Goal: Information Seeking & Learning: Learn about a topic

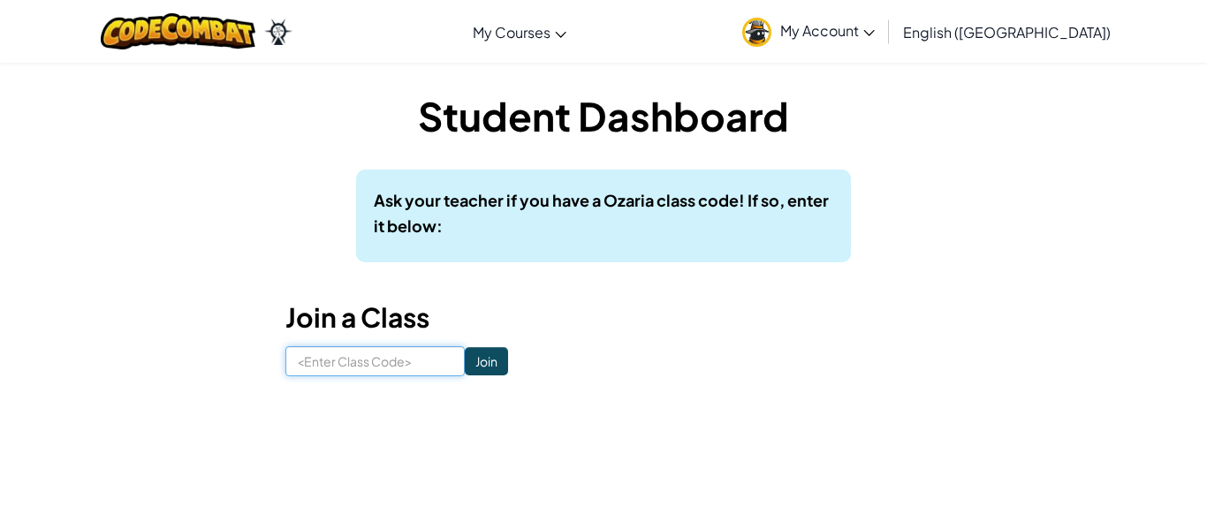
click at [329, 365] on input at bounding box center [374, 361] width 179 height 30
click at [875, 28] on span "My Account" at bounding box center [827, 30] width 95 height 19
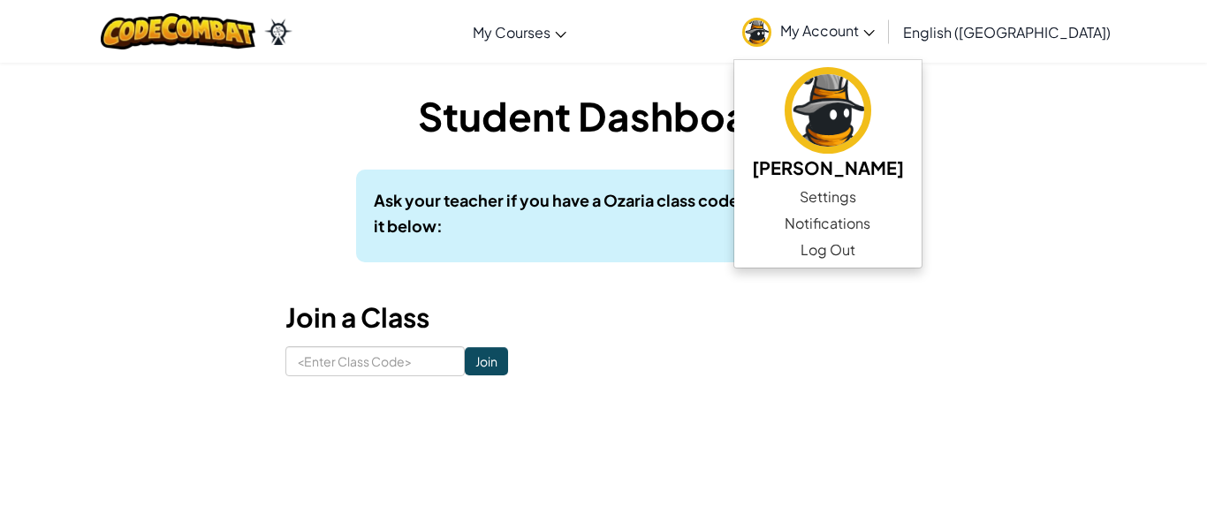
click at [685, 153] on div "Student Dashboard Ask your teacher if you have a Ozaria class code! If so, ente…" at bounding box center [603, 232] width 636 height 288
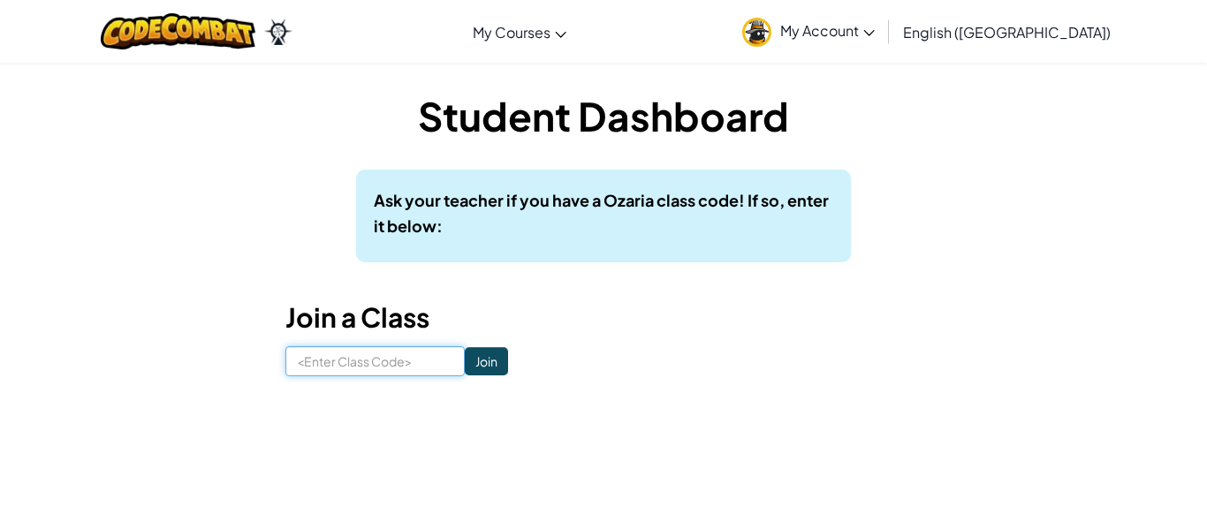
click at [318, 353] on input at bounding box center [374, 361] width 179 height 30
type input "ThinBallPan"
click input "Join" at bounding box center [486, 361] width 43 height 28
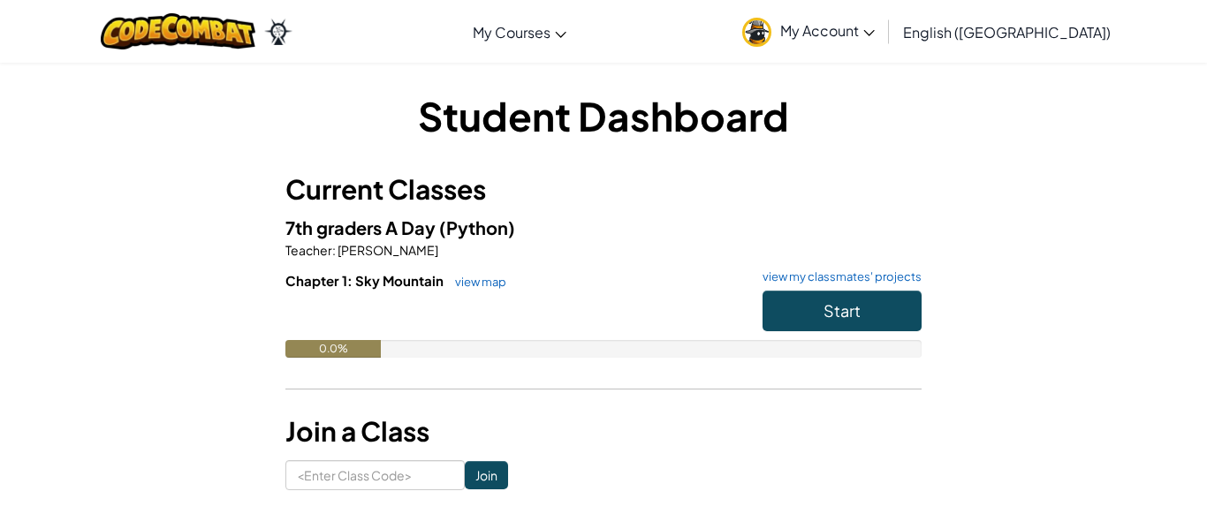
click at [771, 21] on img at bounding box center [756, 32] width 29 height 29
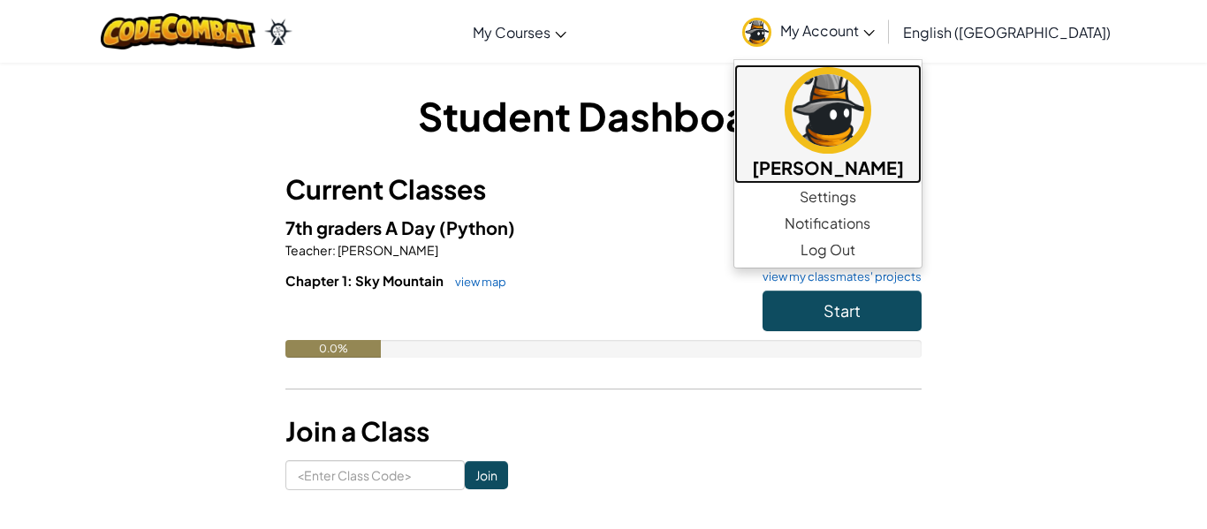
click at [871, 102] on img at bounding box center [827, 110] width 87 height 87
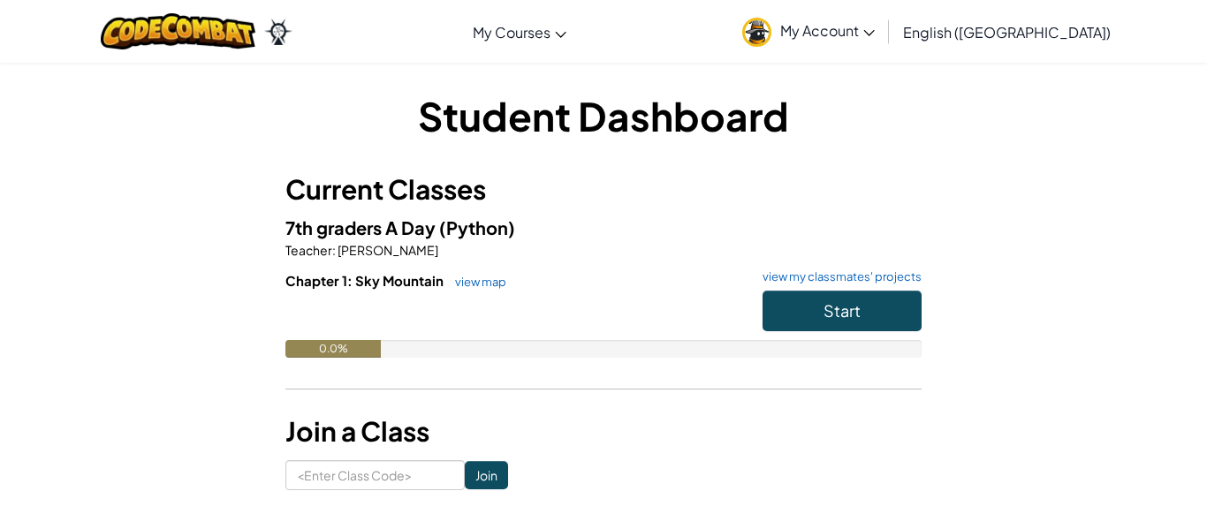
click at [1061, 273] on div "Student Dashboard Current Classes 7th graders A Day (Python) Teacher : [PERSON_…" at bounding box center [604, 289] width 1034 height 402
click at [771, 34] on img at bounding box center [756, 32] width 29 height 29
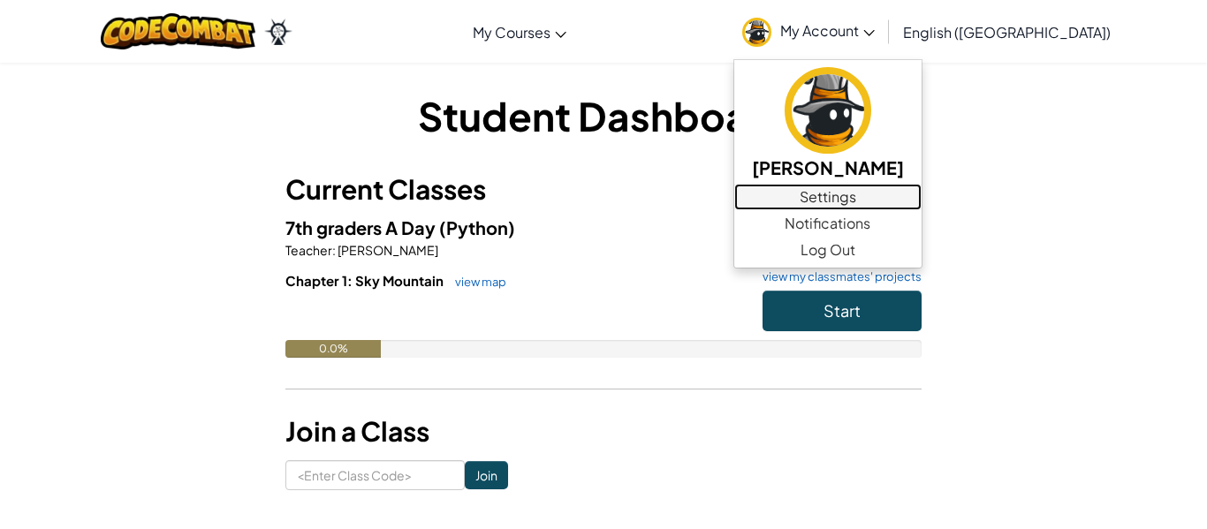
click at [918, 190] on link "Settings" at bounding box center [827, 197] width 187 height 27
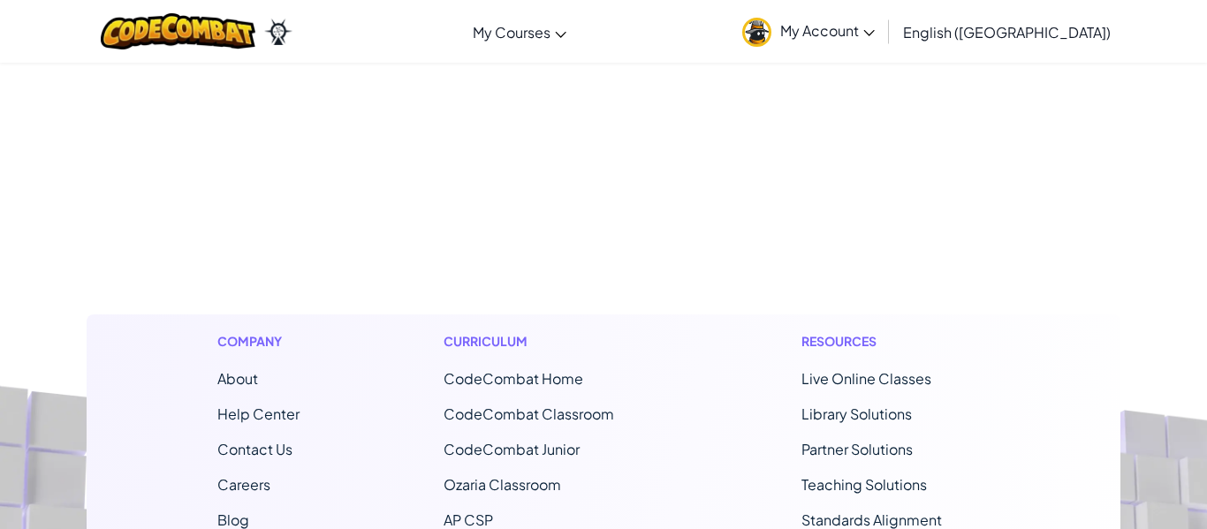
scroll to position [1625, 0]
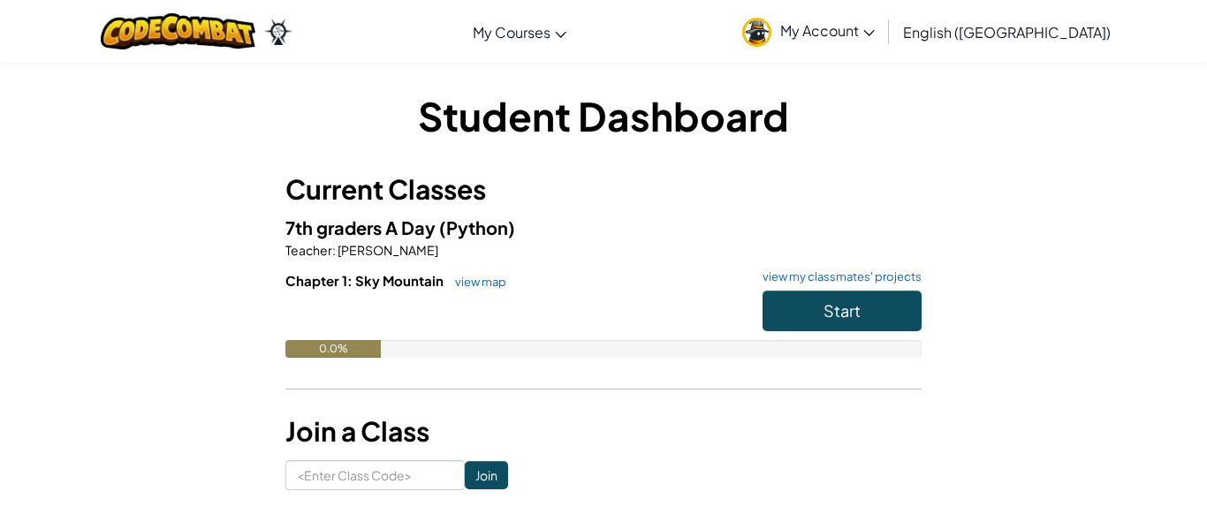
click at [877, 22] on link "My Account" at bounding box center [808, 32] width 150 height 56
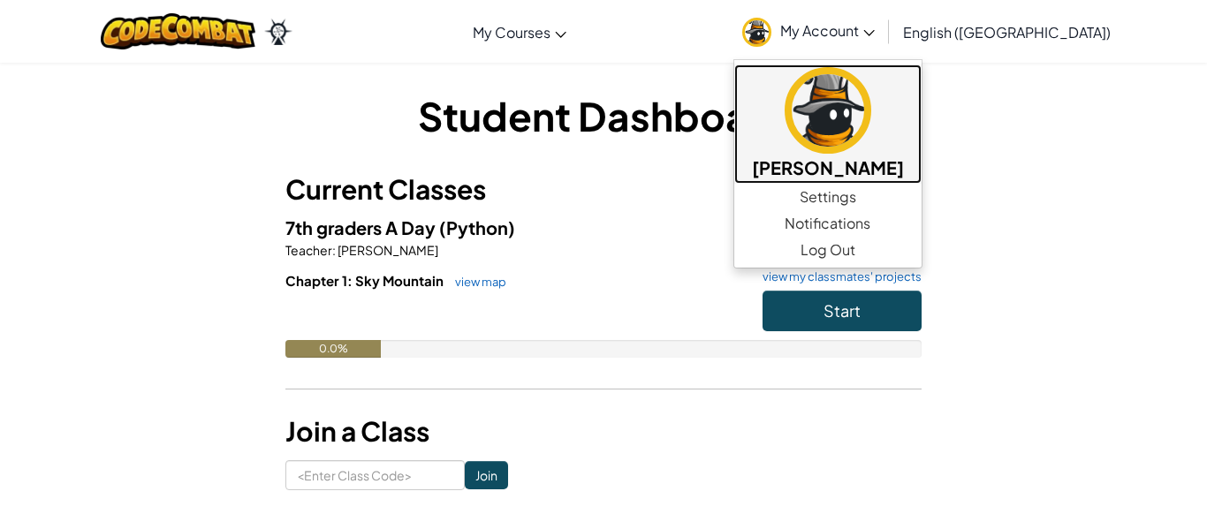
click at [871, 107] on img at bounding box center [827, 110] width 87 height 87
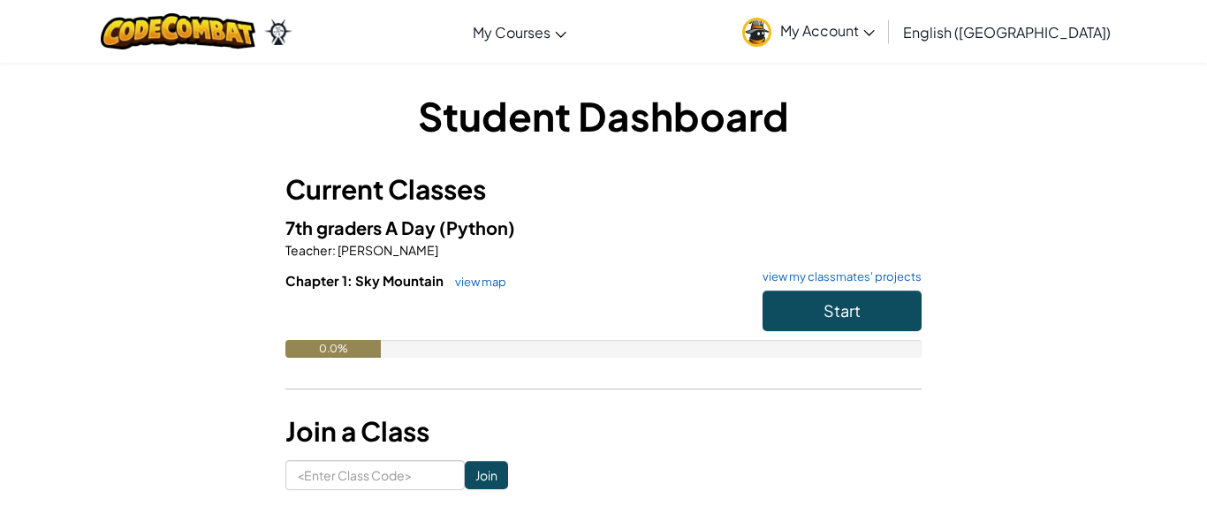
click at [1007, 167] on div "Student Dashboard Current Classes 7th graders A Day (Python) Teacher : Atakan D…" at bounding box center [604, 289] width 1034 height 402
click at [875, 35] on span "My Account" at bounding box center [827, 30] width 95 height 19
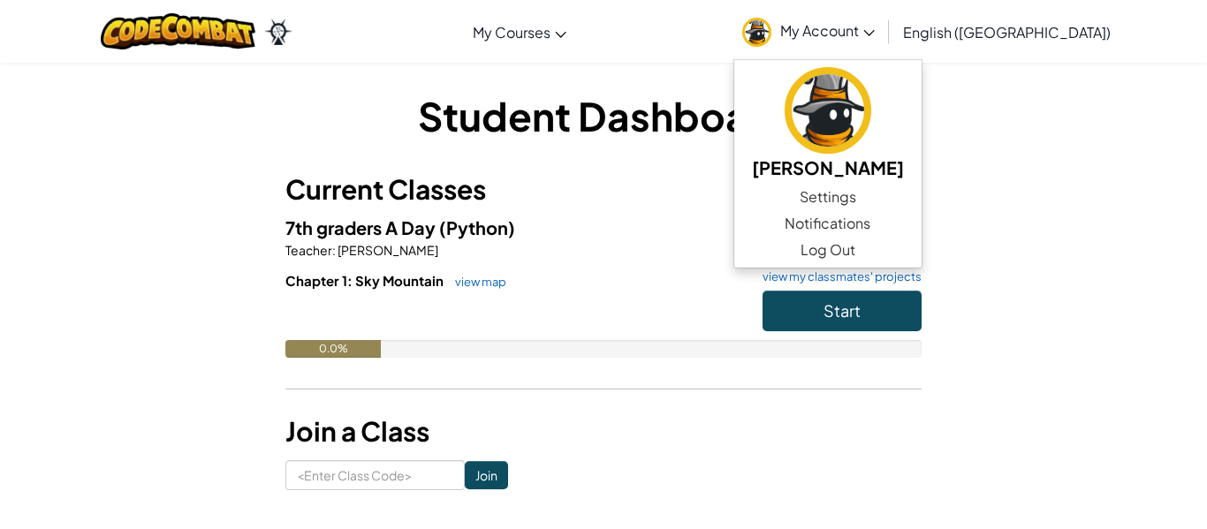
click at [875, 35] on span "My Account" at bounding box center [827, 30] width 95 height 19
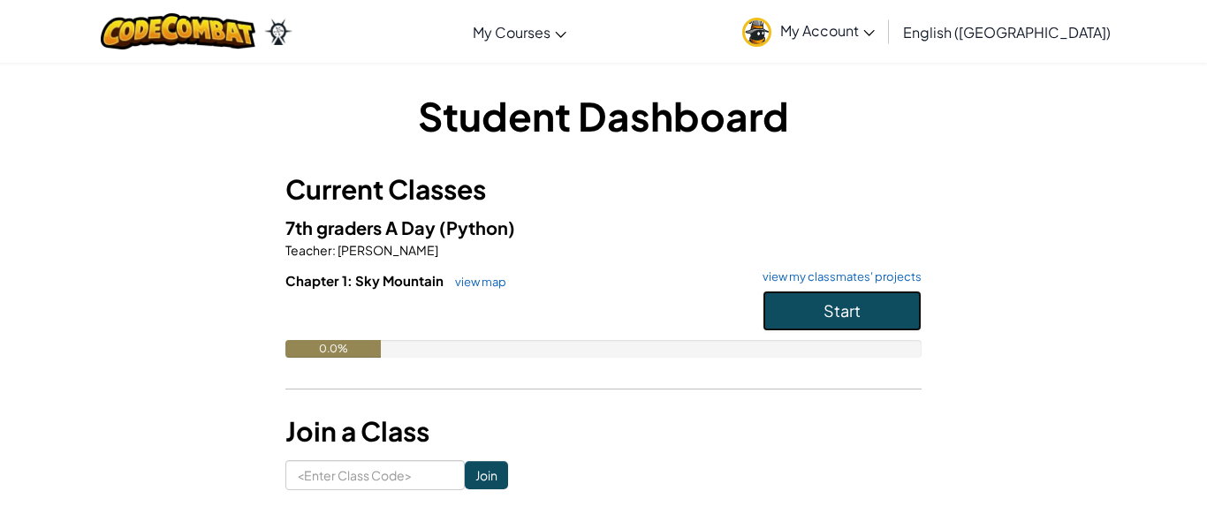
click at [875, 314] on button "Start" at bounding box center [841, 311] width 159 height 41
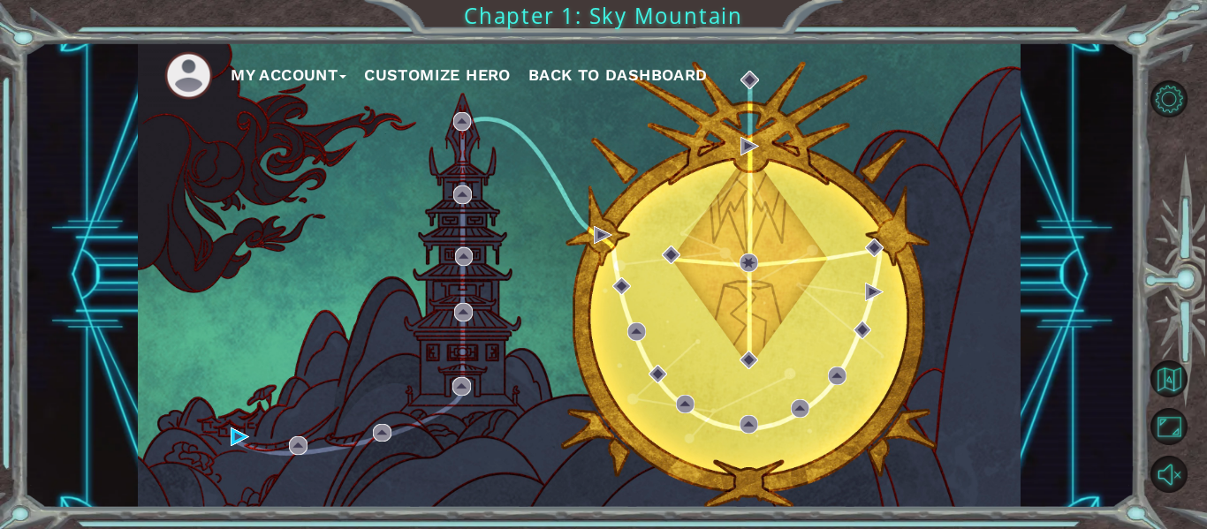
click at [264, 75] on button "My Account" at bounding box center [289, 75] width 116 height 27
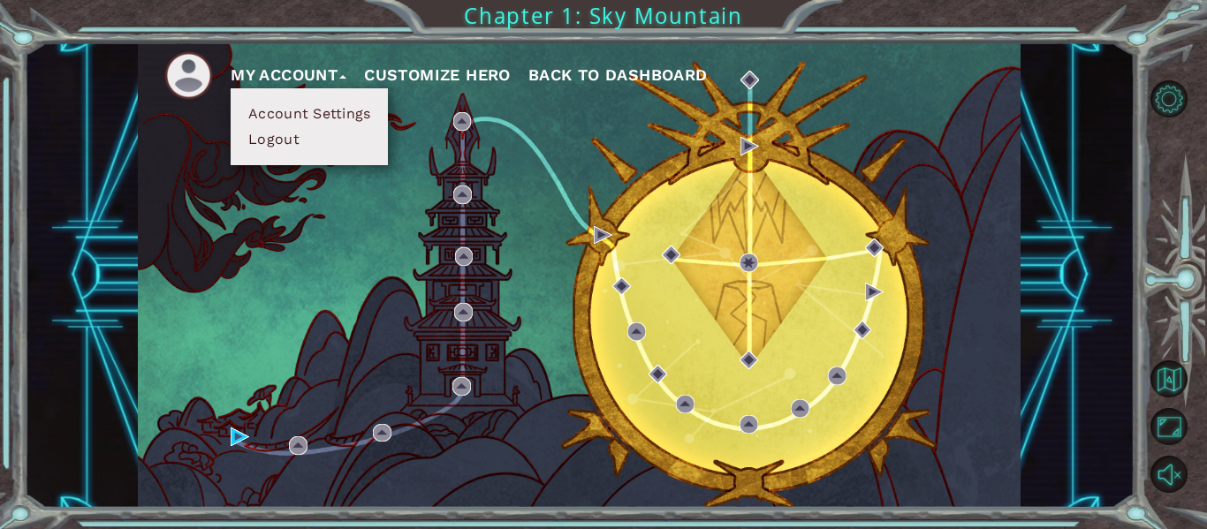
click at [117, 228] on div "My Account Account Settings Logout Customize Hero Back to Dashboard" at bounding box center [579, 275] width 1110 height 466
click at [277, 24] on div "My Account Account Settings Logout Customize Hero Back to Dashboard Chapter 1: …" at bounding box center [603, 264] width 1207 height 529
click at [290, 62] on button "My Account" at bounding box center [289, 75] width 116 height 27
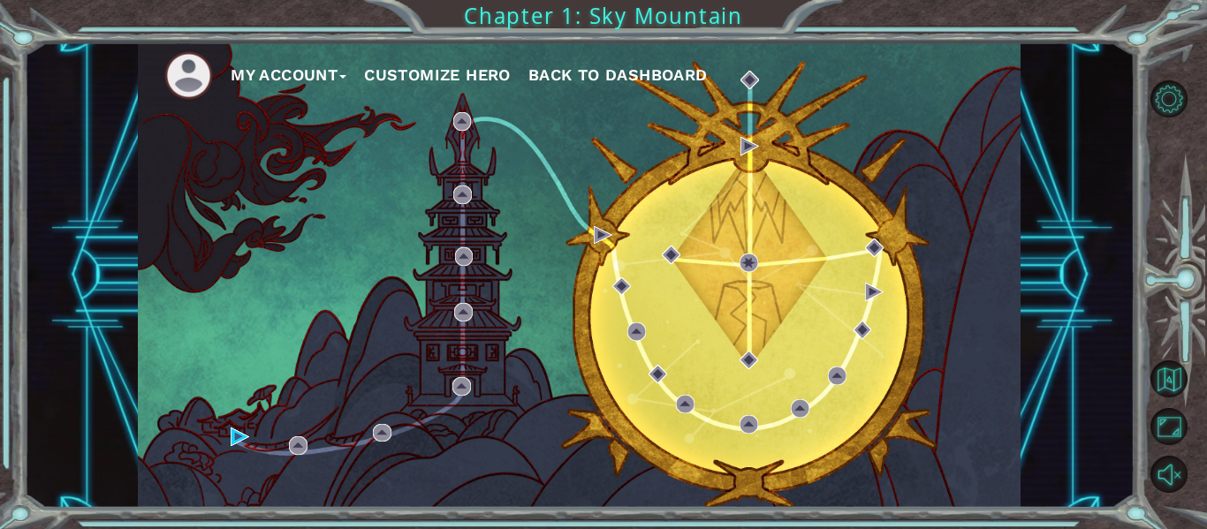
click at [1184, 325] on div at bounding box center [1180, 287] width 54 height 138
click at [1185, 472] on button "Unmute" at bounding box center [1168, 474] width 37 height 37
click at [1159, 467] on button "Mute" at bounding box center [1168, 474] width 37 height 37
click at [1161, 468] on button "Unmute" at bounding box center [1168, 474] width 37 height 37
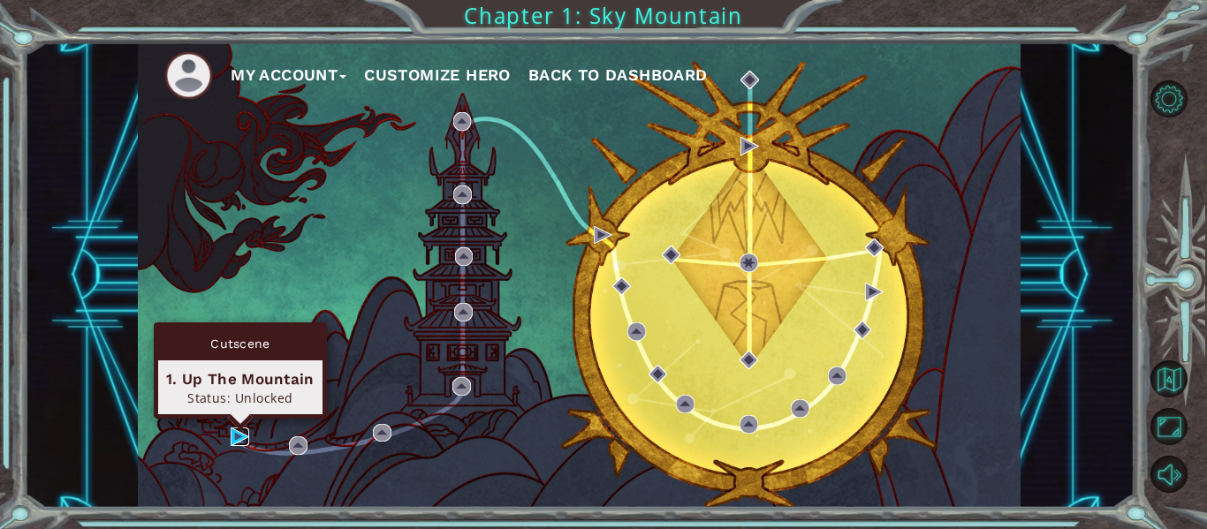
click at [240, 442] on img at bounding box center [240, 437] width 19 height 19
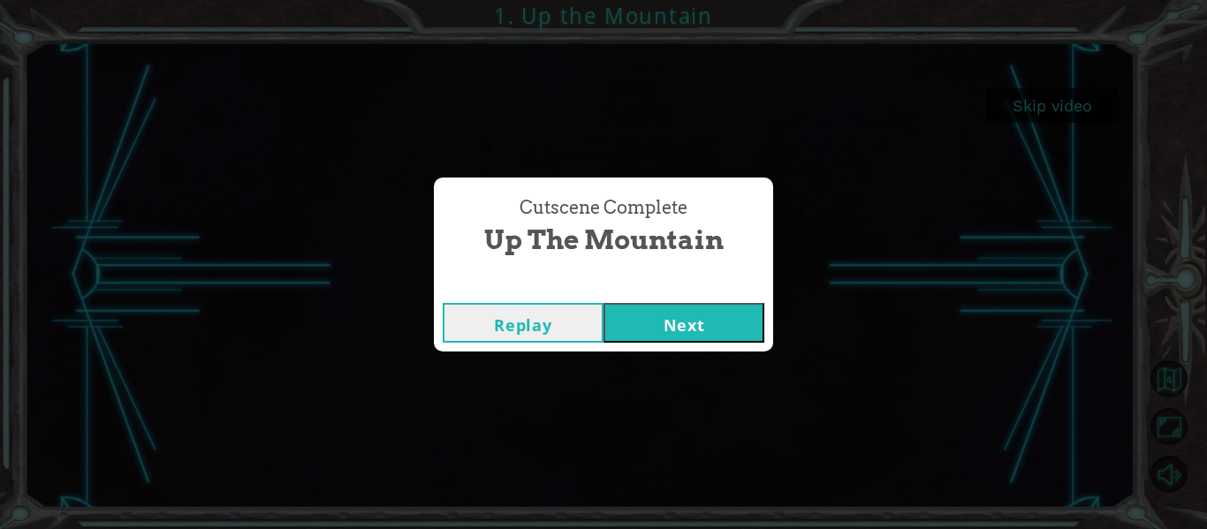
click at [632, 313] on button "Next" at bounding box center [683, 323] width 161 height 40
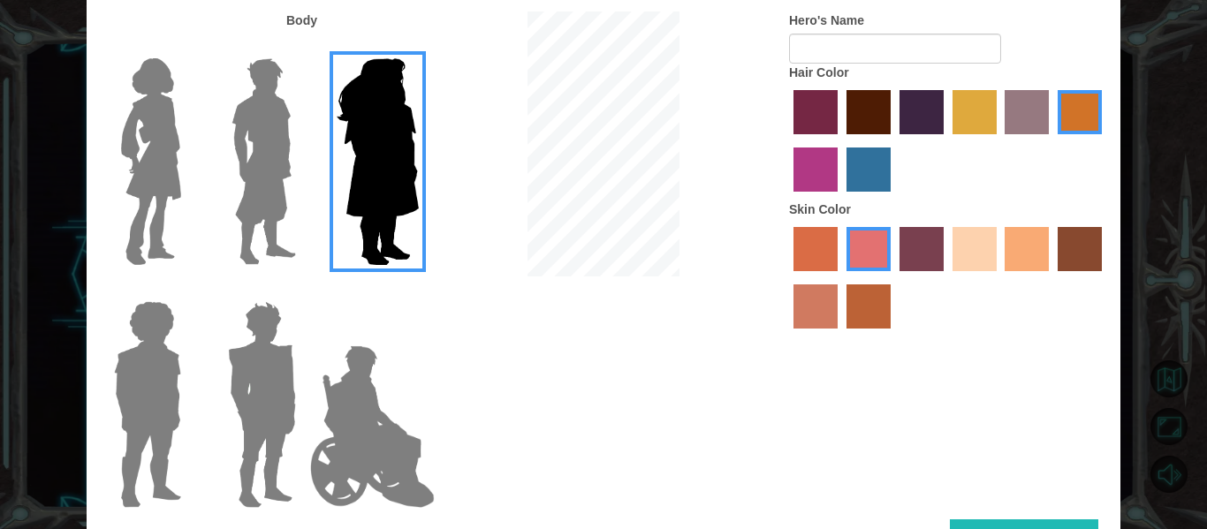
click at [178, 208] on img at bounding box center [151, 161] width 74 height 221
click at [188, 47] on input "Hero Connie" at bounding box center [188, 47] width 0 height 0
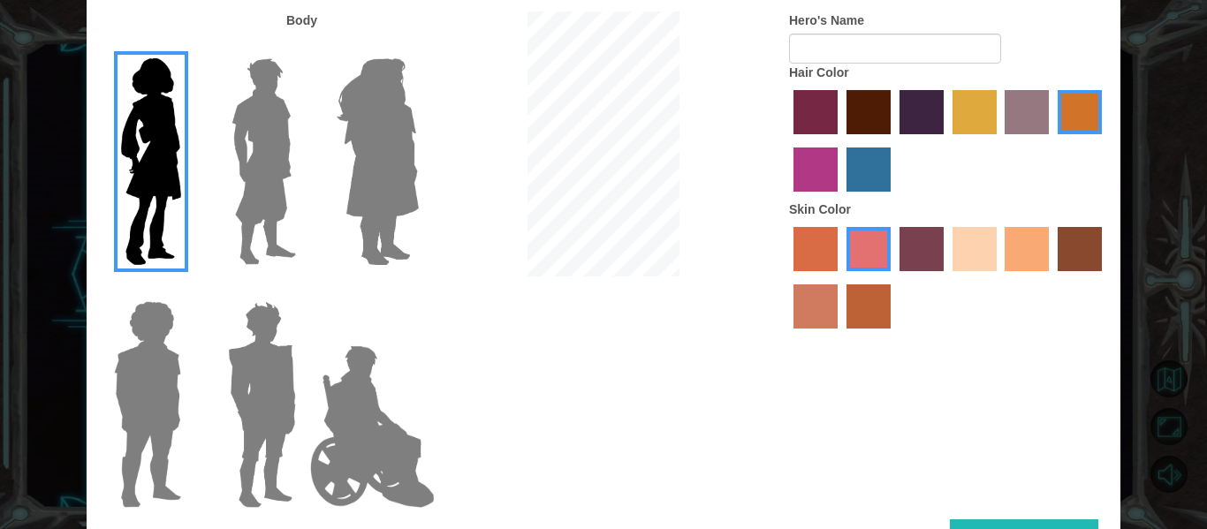
click at [371, 375] on img at bounding box center [372, 426] width 139 height 177
click at [418, 290] on input "Hero Jamie" at bounding box center [418, 290] width 0 height 0
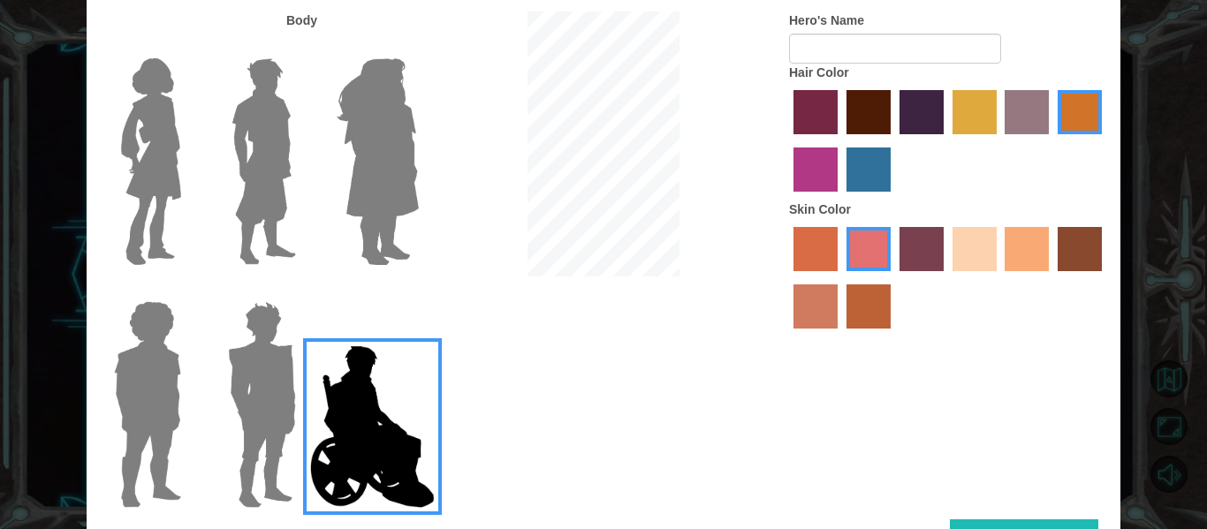
click at [183, 223] on img at bounding box center [151, 161] width 74 height 221
click at [188, 47] on input "Hero Connie" at bounding box center [188, 47] width 0 height 0
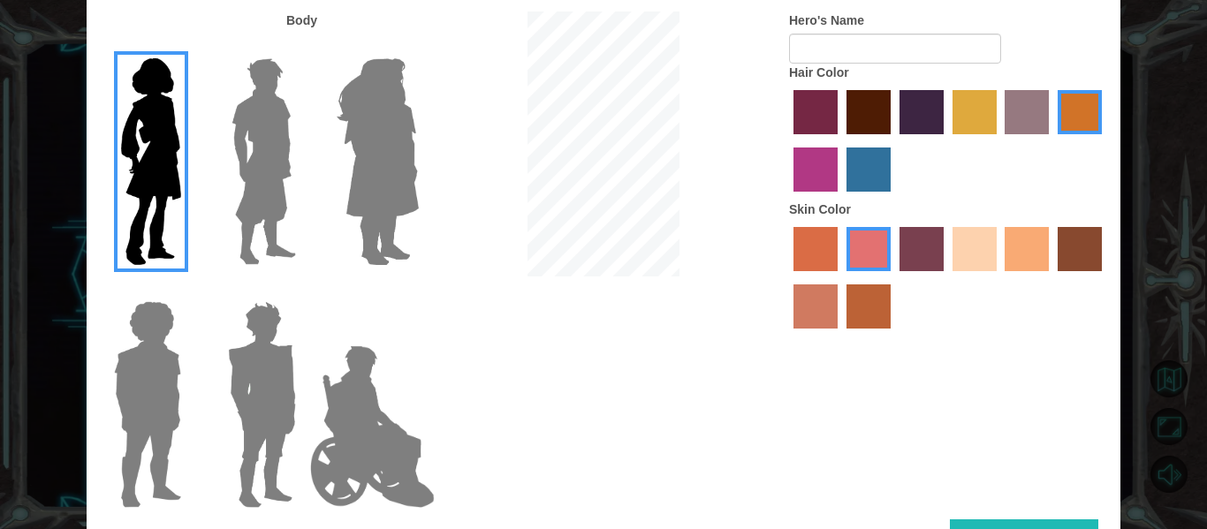
click at [374, 192] on img at bounding box center [377, 161] width 96 height 221
click at [418, 47] on input "Hero Amethyst" at bounding box center [418, 47] width 0 height 0
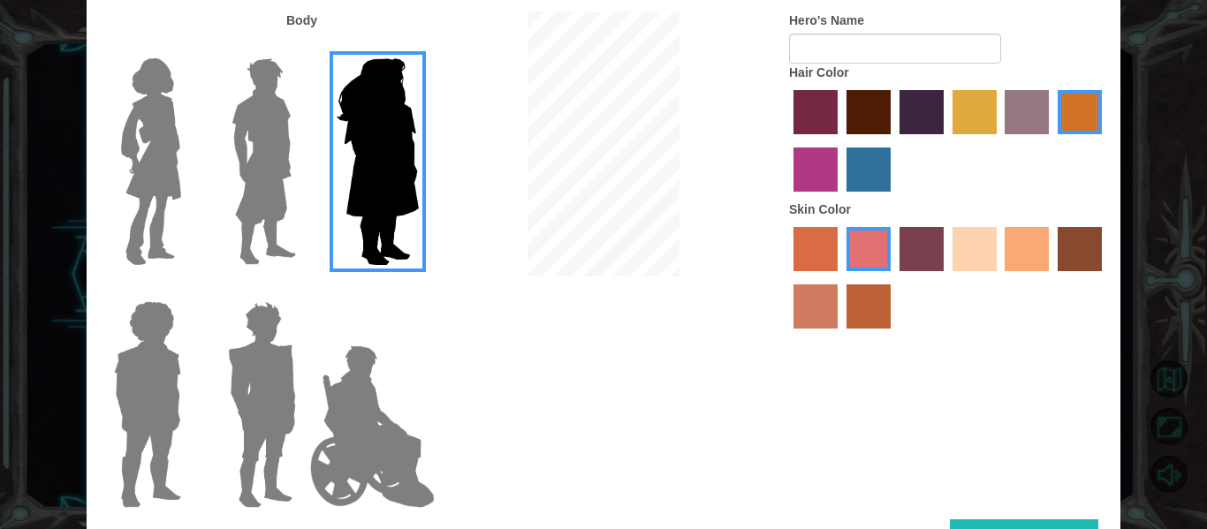
click at [162, 172] on img at bounding box center [151, 161] width 74 height 221
click at [188, 47] on input "Hero Connie" at bounding box center [188, 47] width 0 height 0
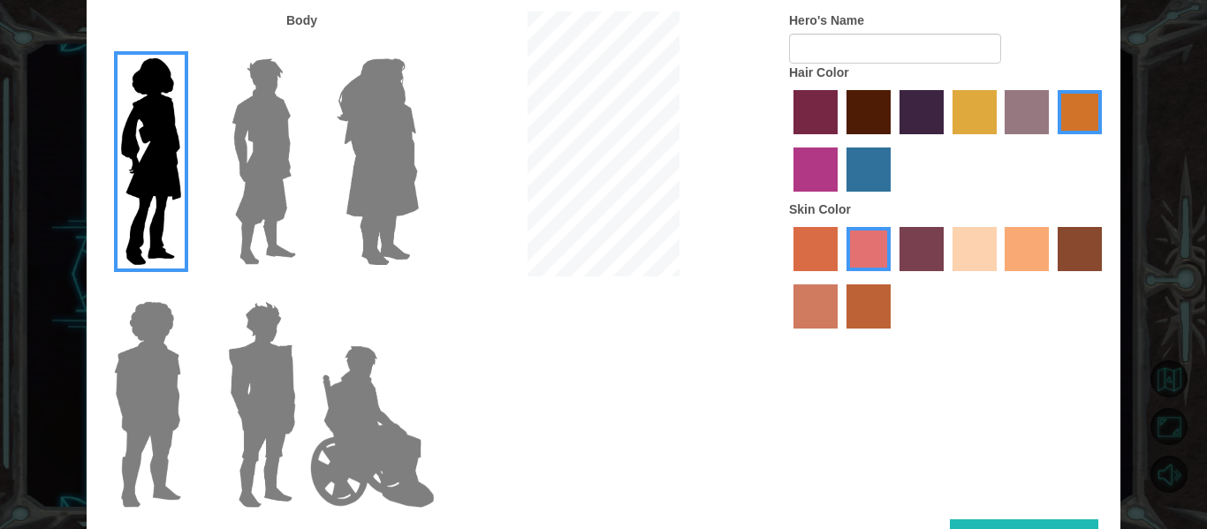
click at [356, 175] on img at bounding box center [377, 161] width 96 height 221
click at [418, 47] on input "Hero Amethyst" at bounding box center [418, 47] width 0 height 0
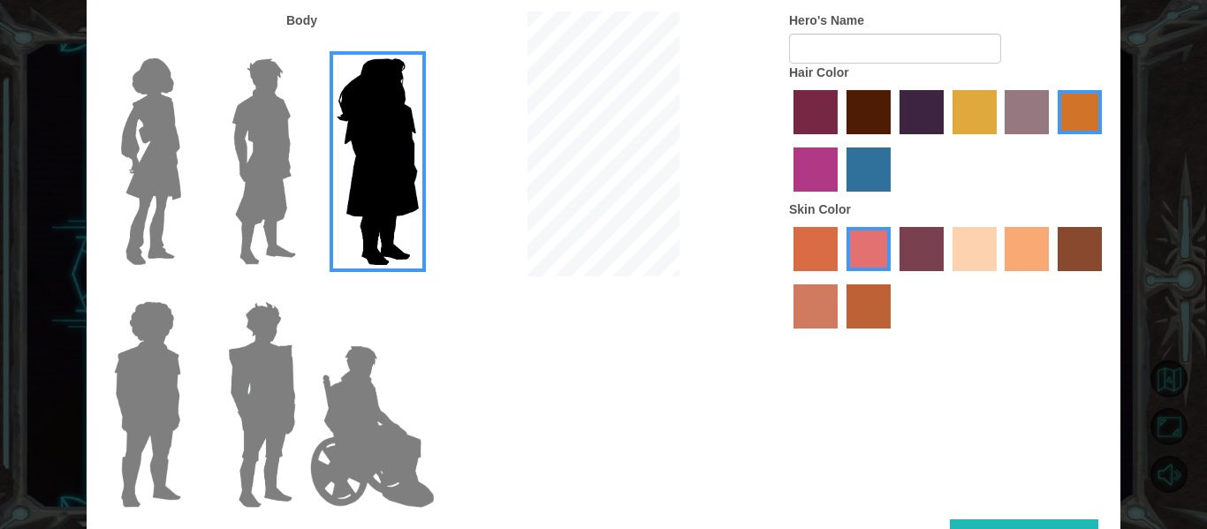
click at [182, 182] on img at bounding box center [151, 161] width 74 height 221
click at [188, 47] on input "Hero Connie" at bounding box center [188, 47] width 0 height 0
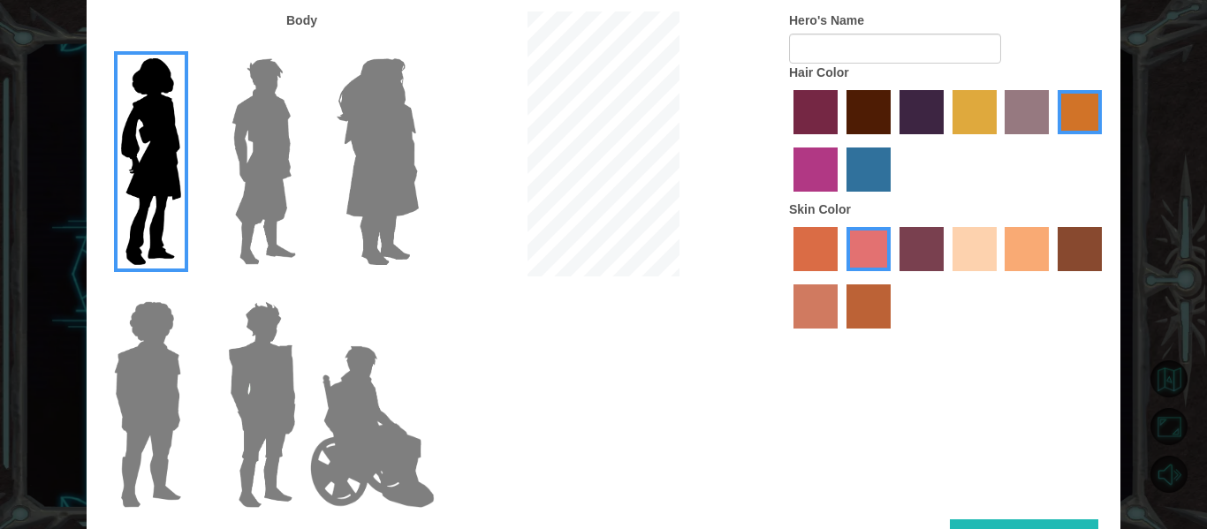
click at [1064, 250] on label "karma skin color" at bounding box center [1079, 249] width 44 height 44
click at [1051, 277] on input "karma skin color" at bounding box center [1051, 277] width 0 height 0
click at [878, 306] on label "smoke tree skin color" at bounding box center [868, 306] width 44 height 44
click at [840, 335] on input "smoke tree skin color" at bounding box center [840, 335] width 0 height 0
click at [1022, 254] on label "tacao skin color" at bounding box center [1026, 249] width 44 height 44
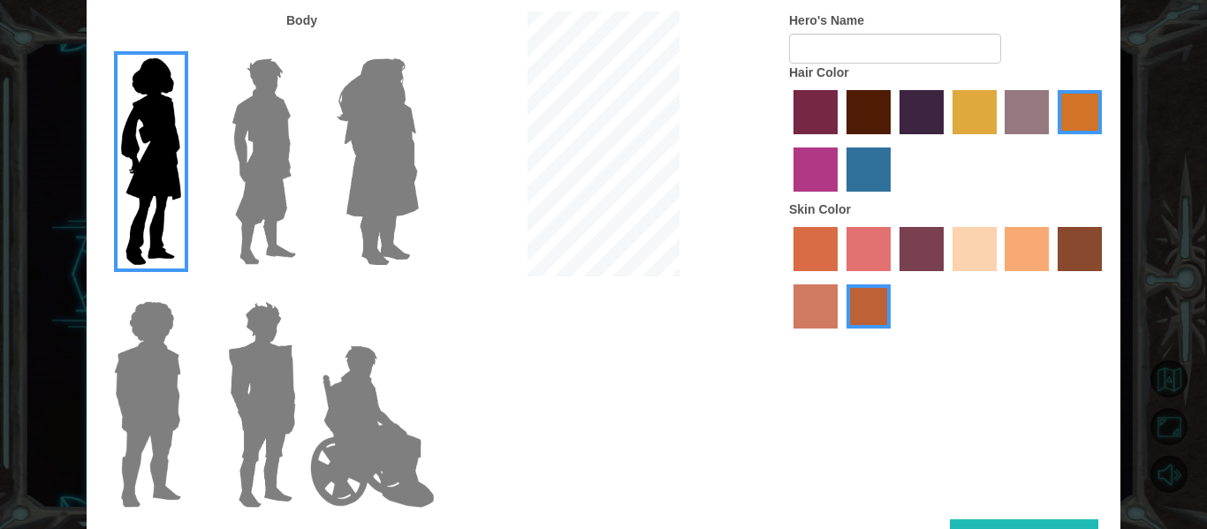
click at [999, 277] on input "tacao skin color" at bounding box center [999, 277] width 0 height 0
click at [874, 302] on label "smoke tree skin color" at bounding box center [868, 306] width 44 height 44
click at [840, 335] on input "smoke tree skin color" at bounding box center [840, 335] width 0 height 0
click at [821, 269] on label "sorbus skin color" at bounding box center [815, 249] width 44 height 44
click at [787, 277] on input "sorbus skin color" at bounding box center [787, 277] width 0 height 0
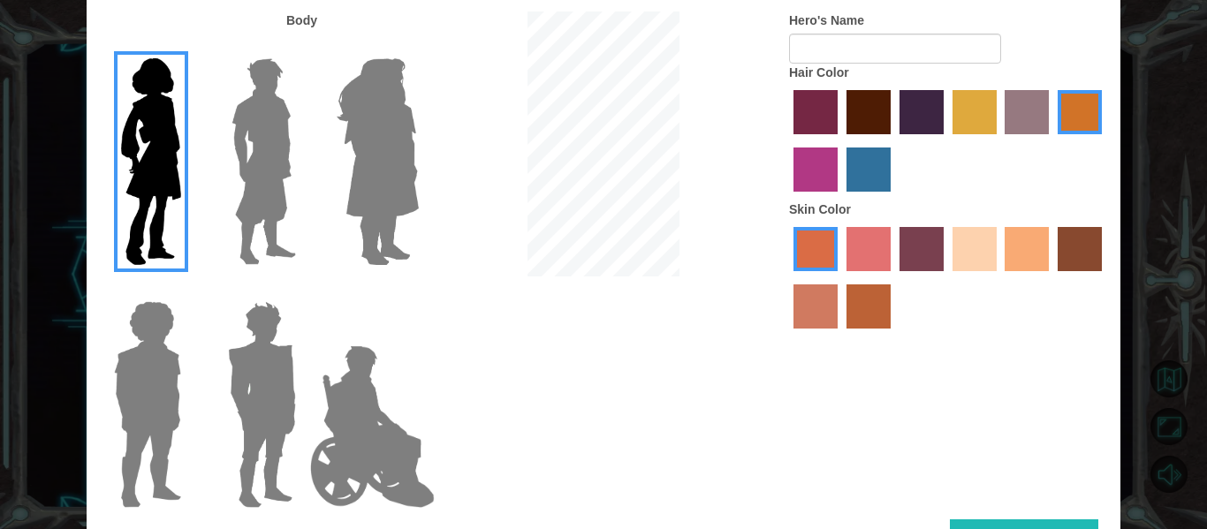
click at [844, 264] on div at bounding box center [948, 280] width 318 height 115
click at [868, 255] on label "froly skin color" at bounding box center [868, 249] width 44 height 44
click at [840, 277] on input "froly skin color" at bounding box center [840, 277] width 0 height 0
click at [929, 258] on label "tosca skin color" at bounding box center [921, 249] width 44 height 44
click at [893, 277] on input "tosca skin color" at bounding box center [893, 277] width 0 height 0
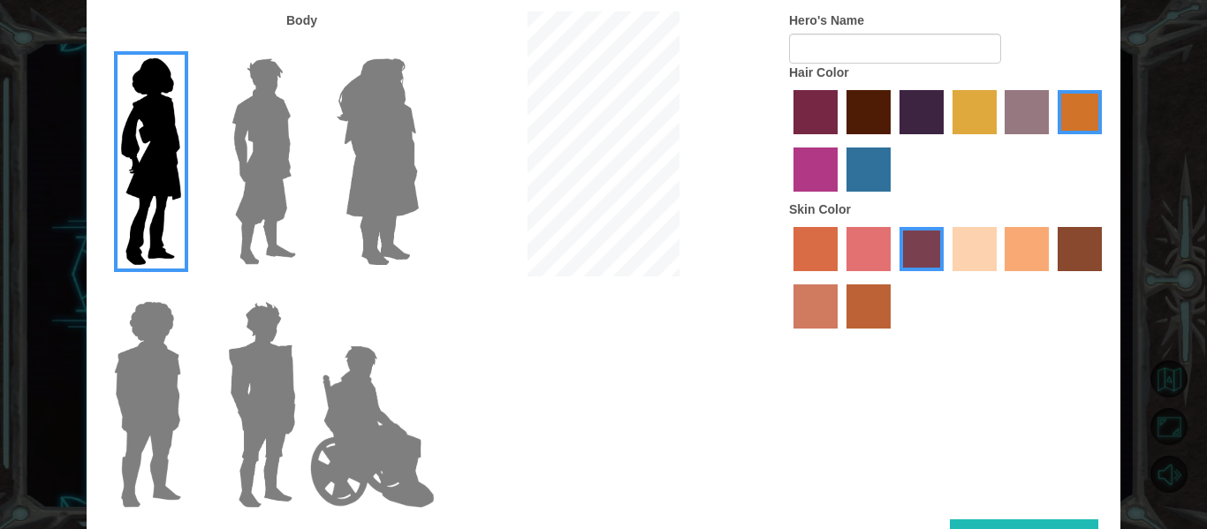
click at [955, 261] on label "sandy beach skin color" at bounding box center [974, 249] width 44 height 44
click at [946, 277] on input "sandy beach skin color" at bounding box center [946, 277] width 0 height 0
click at [981, 255] on label "sandy beach skin color" at bounding box center [974, 249] width 44 height 44
click at [946, 277] on input "sandy beach skin color" at bounding box center [946, 277] width 0 height 0
click at [1012, 258] on label "tacao skin color" at bounding box center [1026, 249] width 44 height 44
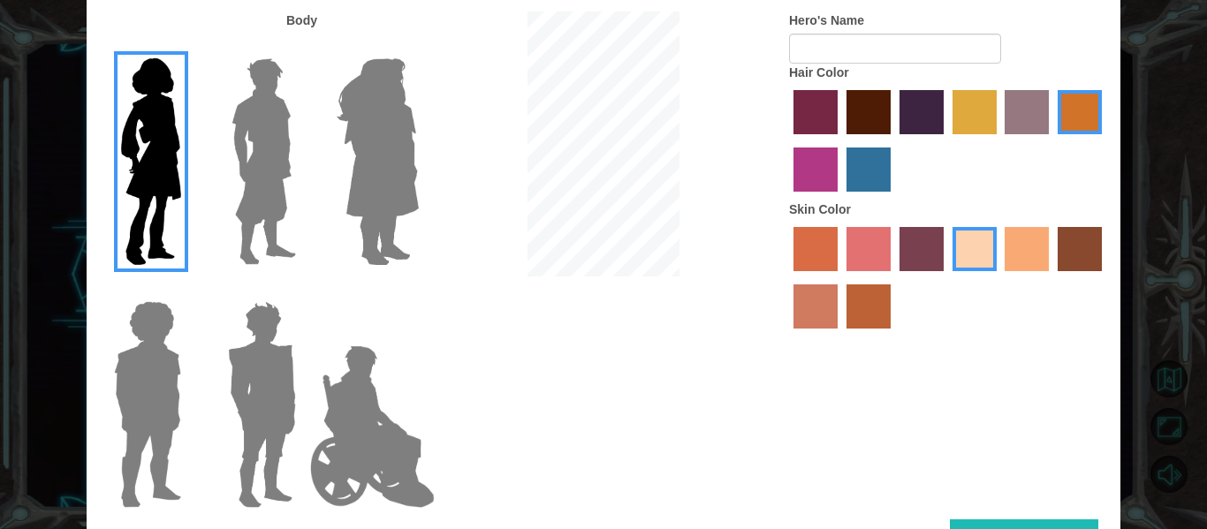
click at [999, 277] on input "tacao skin color" at bounding box center [999, 277] width 0 height 0
click at [1061, 266] on label "karma skin color" at bounding box center [1079, 249] width 44 height 44
click at [1051, 277] on input "karma skin color" at bounding box center [1051, 277] width 0 height 0
click at [869, 307] on label "smoke tree skin color" at bounding box center [868, 306] width 44 height 44
click at [840, 335] on input "smoke tree skin color" at bounding box center [840, 335] width 0 height 0
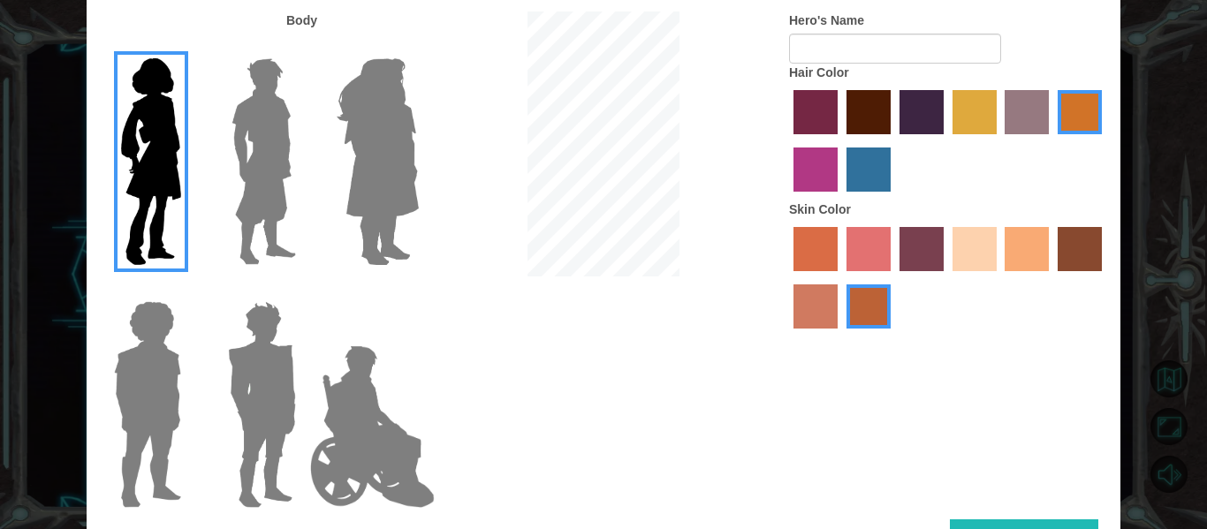
click at [932, 120] on label "hot purple hair color" at bounding box center [921, 112] width 44 height 44
click at [893, 140] on input "hot purple hair color" at bounding box center [893, 140] width 0 height 0
click at [897, 120] on div at bounding box center [948, 143] width 318 height 115
click at [874, 128] on label "maroon hair color" at bounding box center [868, 112] width 44 height 44
click at [840, 140] on input "maroon hair color" at bounding box center [840, 140] width 0 height 0
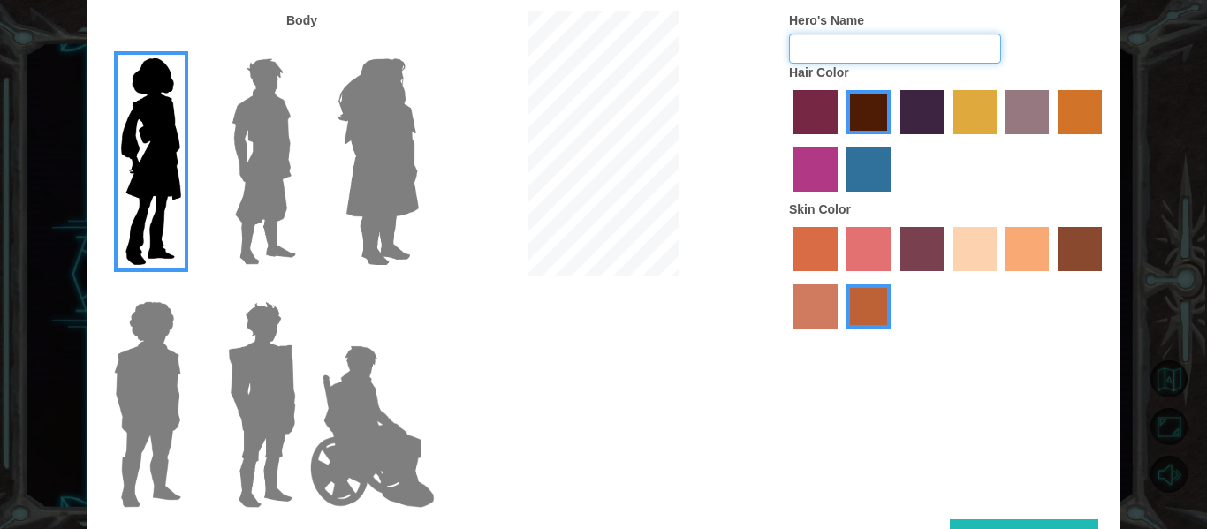
click at [858, 53] on input "Hero's Name" at bounding box center [895, 49] width 212 height 30
type input "[PERSON_NAME]"
click at [1079, 373] on div "Body Hero's Name Destiny Benson Hair Color Skin Color" at bounding box center [604, 265] width 1034 height 508
click at [1161, 232] on div "Customize Your Hero Body Hero's Name Destiny Benson Hair Color Skin Color Done" at bounding box center [603, 264] width 1207 height 529
drag, startPoint x: 723, startPoint y: 351, endPoint x: 714, endPoint y: 335, distance: 18.2
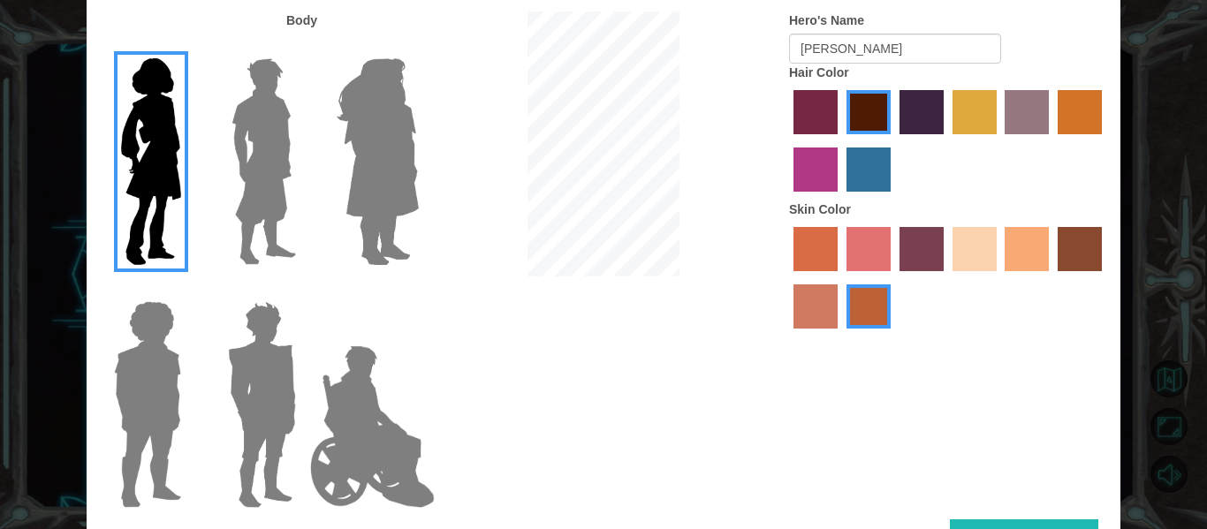
click at [714, 335] on div "Body Hero's Name Destiny Benson Hair Color Skin Color" at bounding box center [604, 265] width 1034 height 508
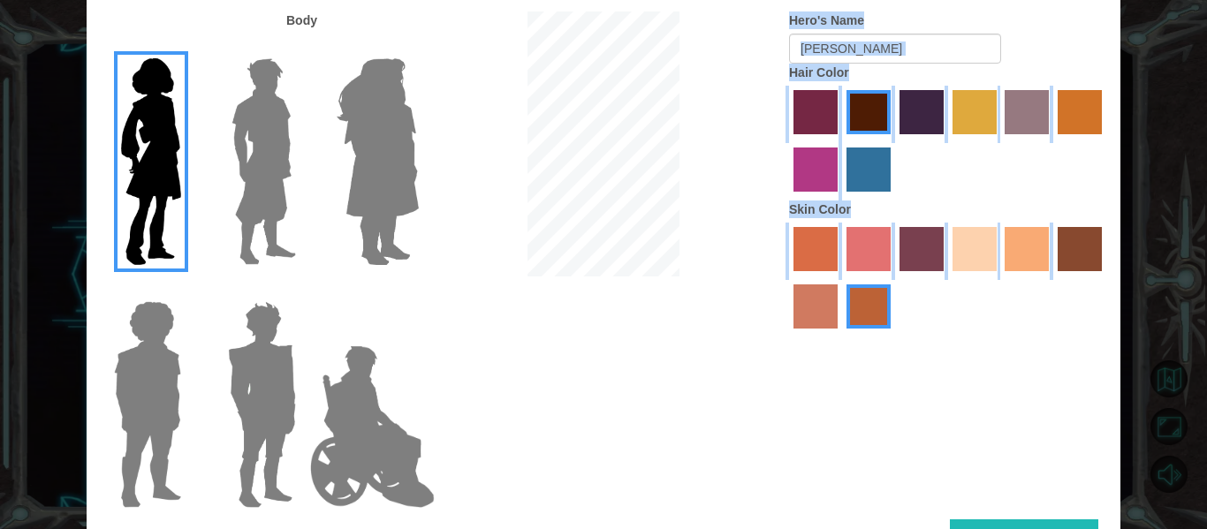
click at [716, 376] on div "Body Hero's Name Destiny Benson Hair Color Skin Color" at bounding box center [604, 265] width 1034 height 508
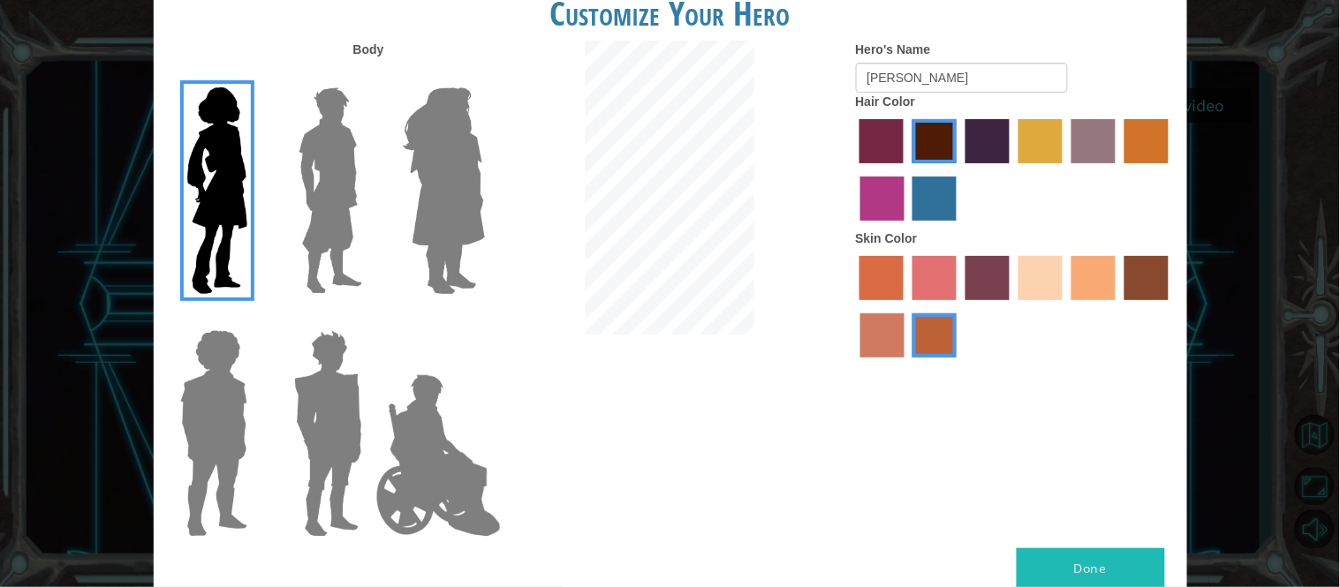
click at [1110, 528] on button "Done" at bounding box center [1091, 569] width 148 height 40
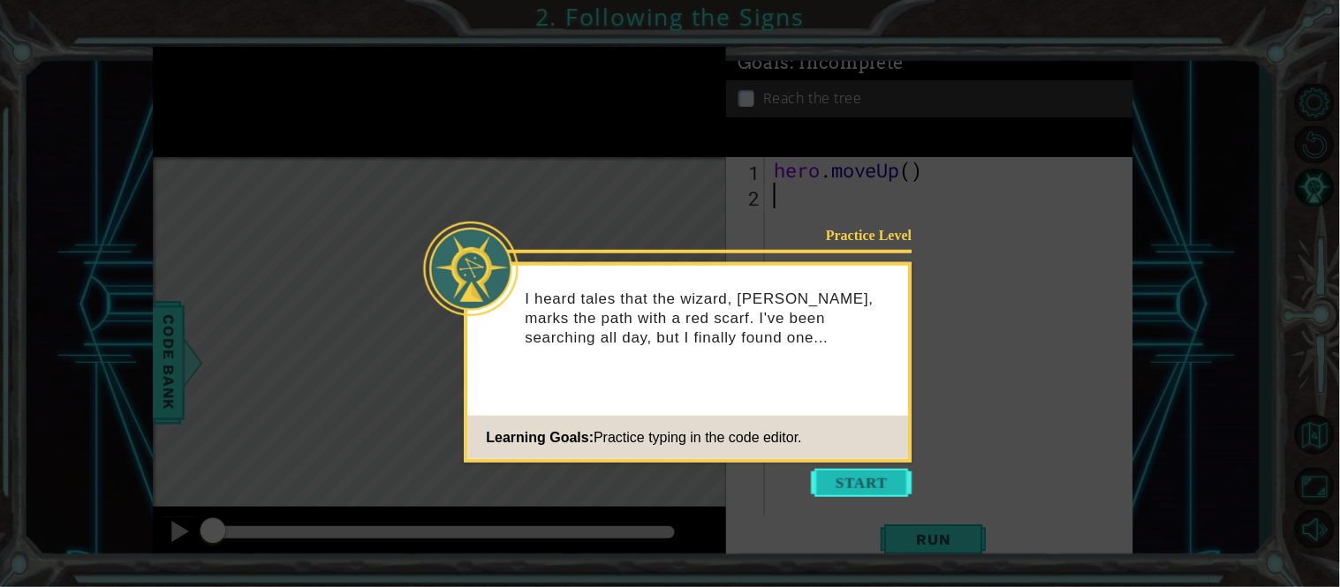
click at [860, 471] on button "Start" at bounding box center [862, 483] width 101 height 28
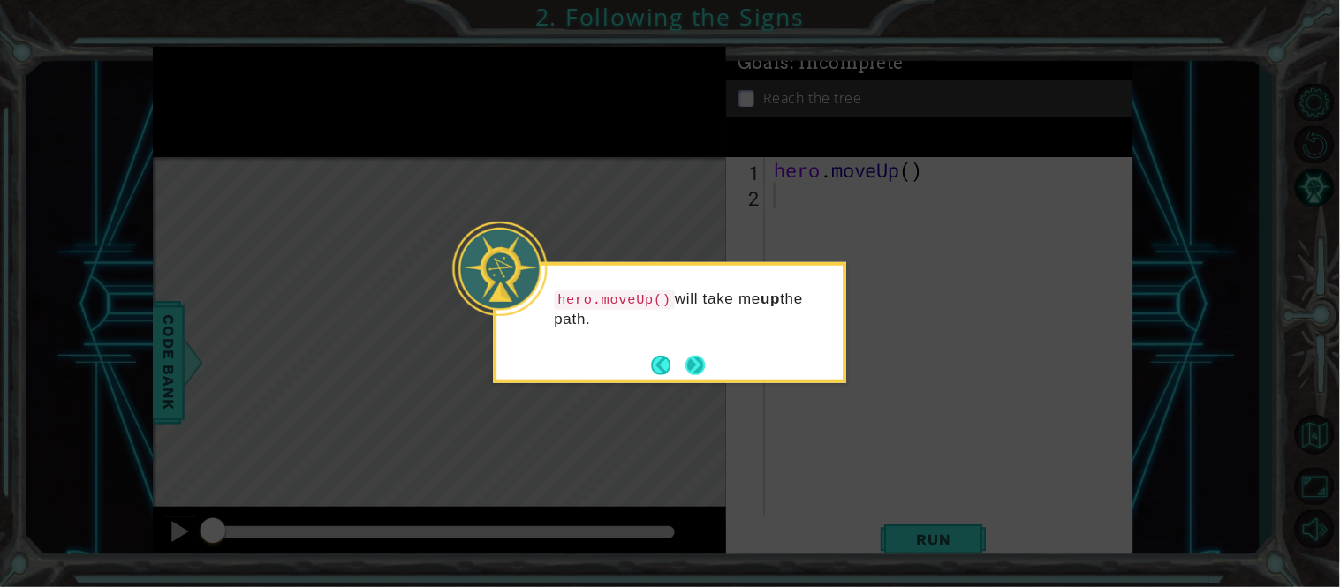
click at [694, 361] on button "Next" at bounding box center [694, 364] width 19 height 19
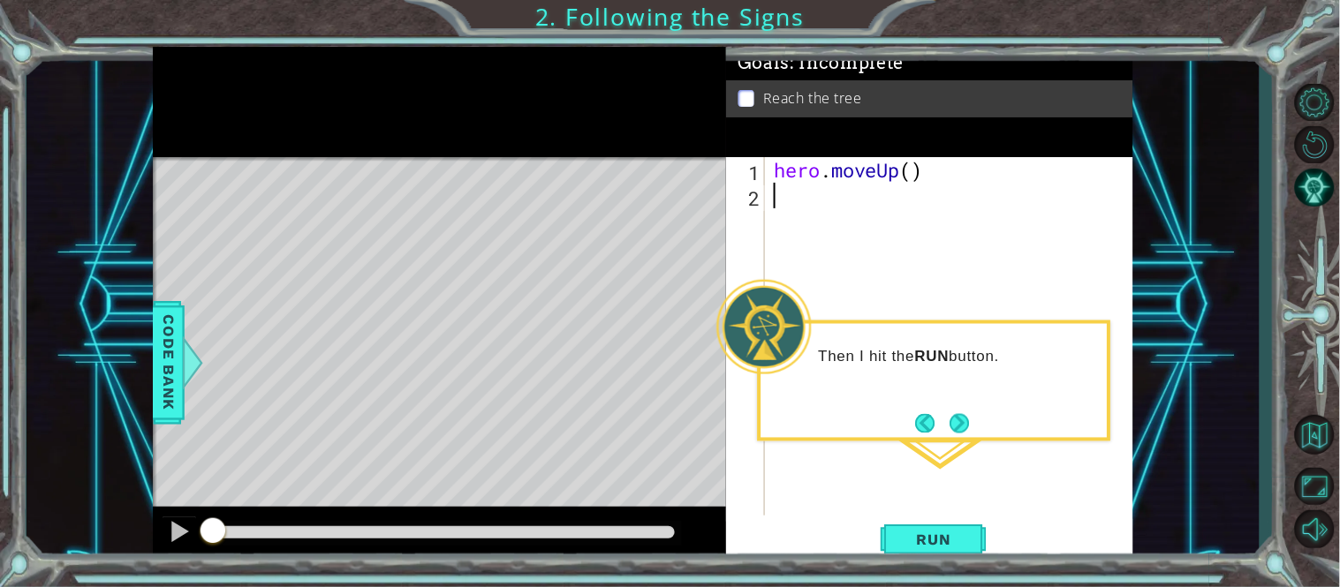
click at [913, 170] on div "hero . moveUp ( )" at bounding box center [954, 362] width 368 height 410
type textarea "hero.moveUp()"
click at [955, 420] on button "Next" at bounding box center [959, 422] width 19 height 19
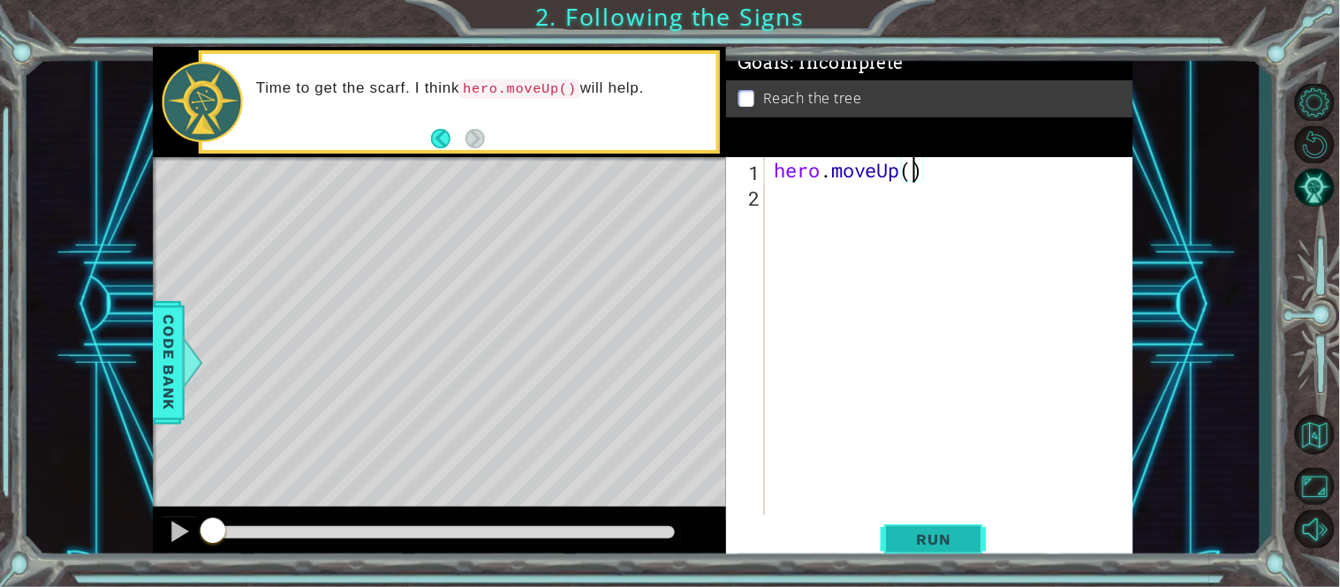
click at [903, 528] on button "Run" at bounding box center [934, 539] width 106 height 41
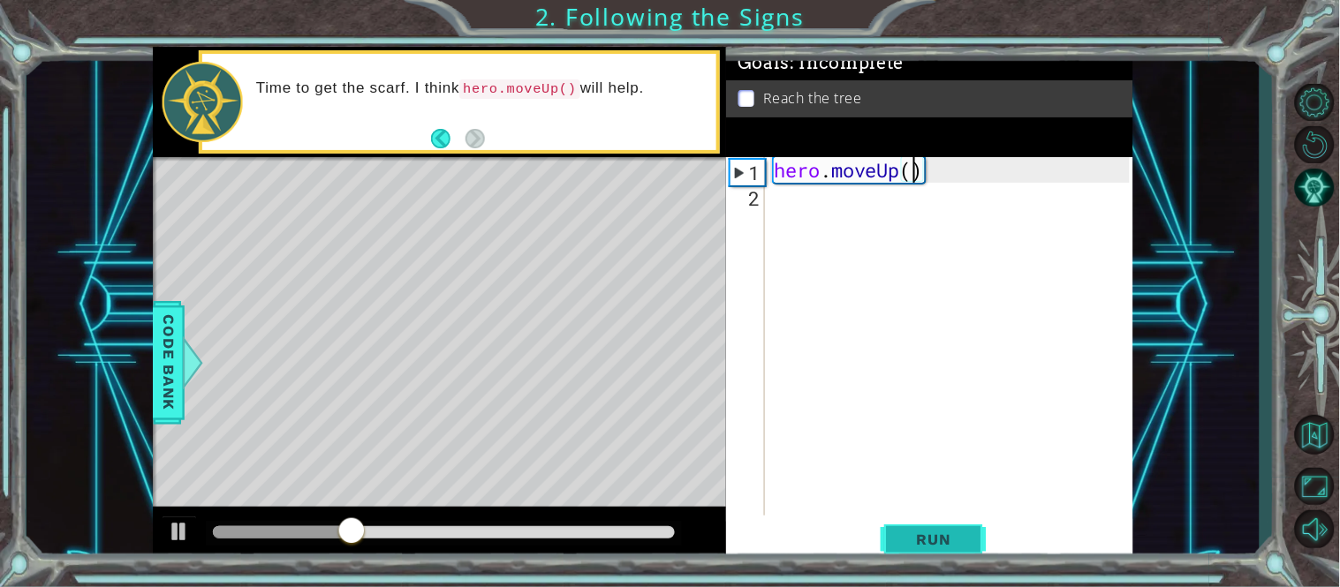
click at [903, 528] on span "Run" at bounding box center [934, 540] width 70 height 18
click at [794, 208] on div "hero . moveUp ( )" at bounding box center [954, 362] width 368 height 410
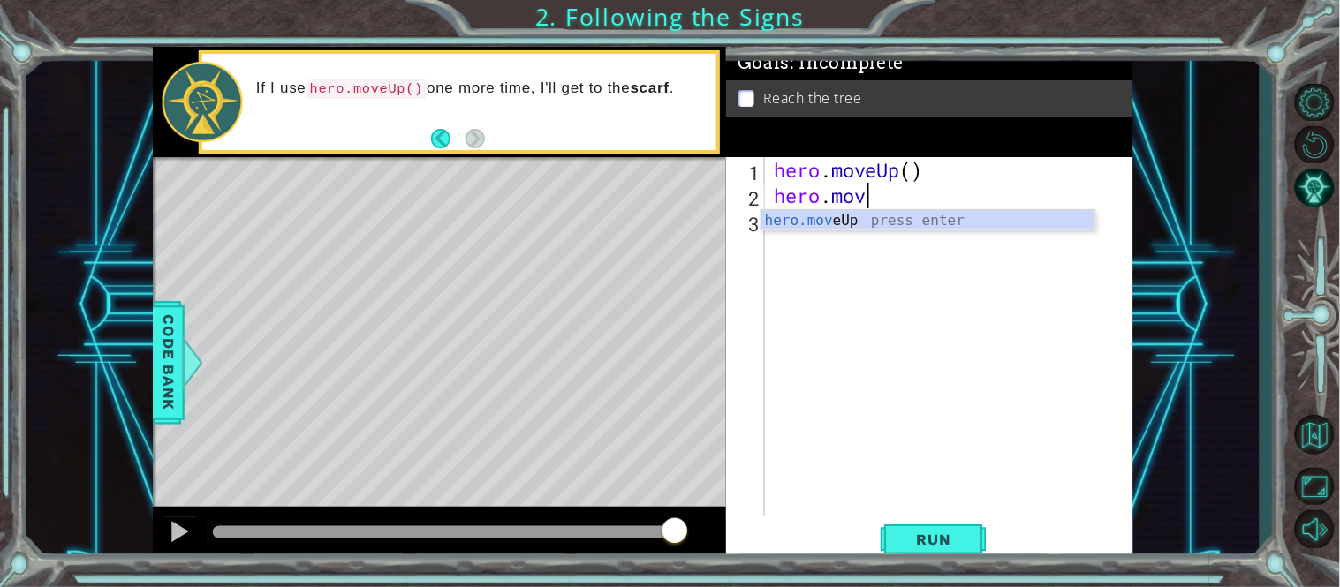
scroll to position [0, 4]
click at [936, 527] on button "Run" at bounding box center [934, 539] width 106 height 41
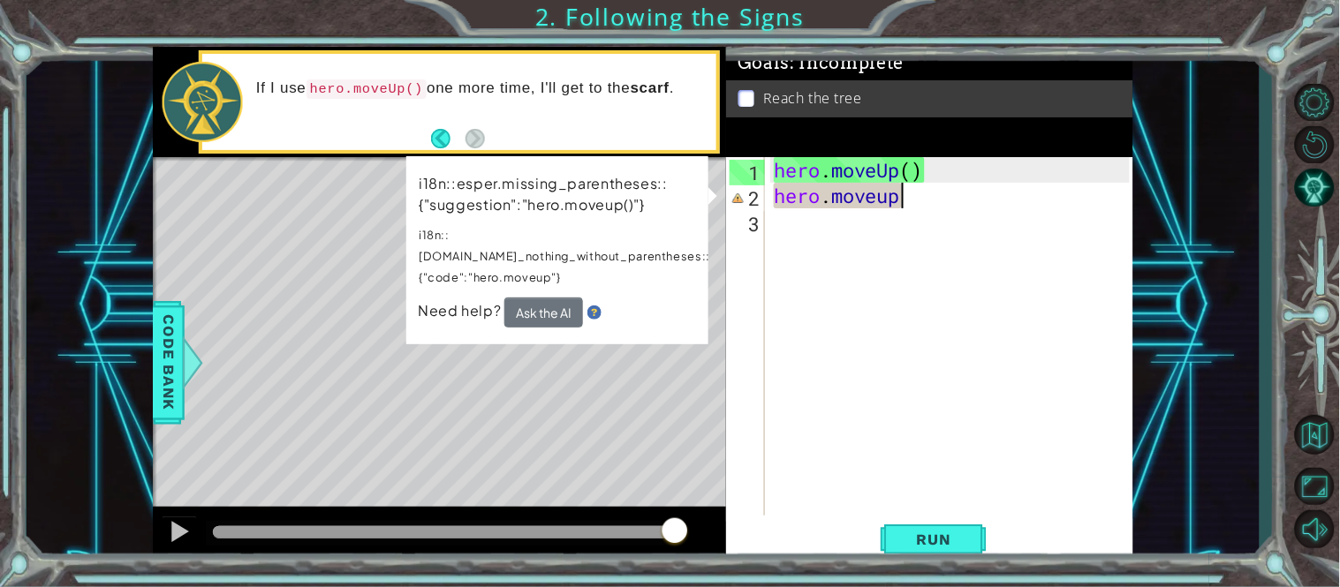
scroll to position [0, 4]
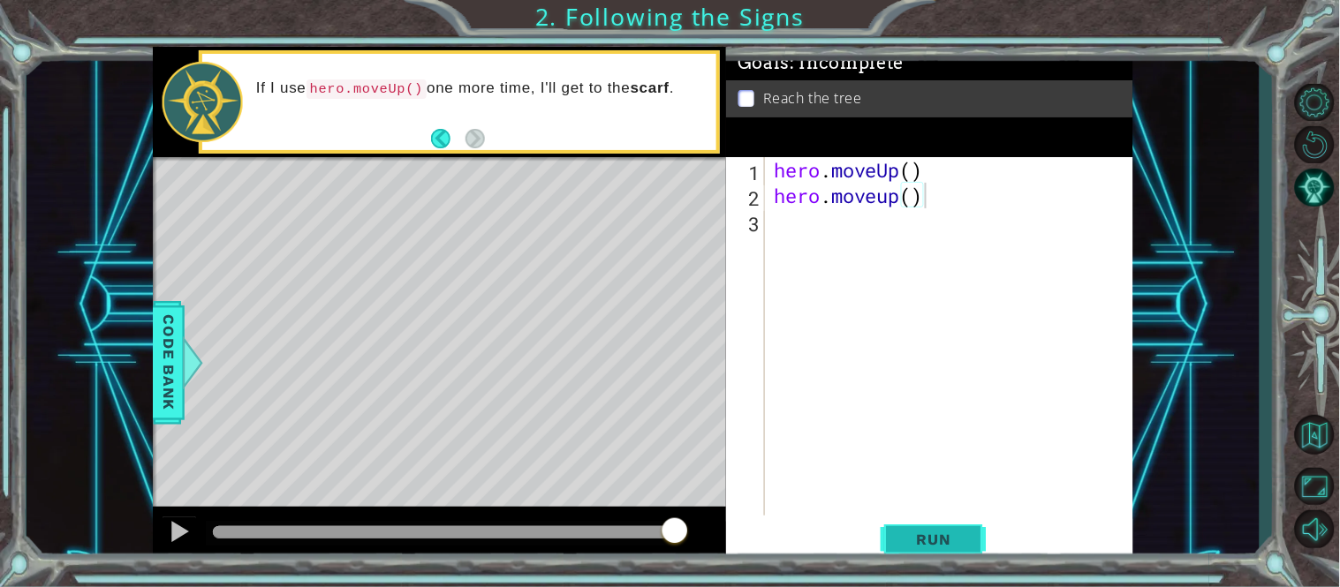
click at [950, 528] on span "Run" at bounding box center [934, 540] width 70 height 18
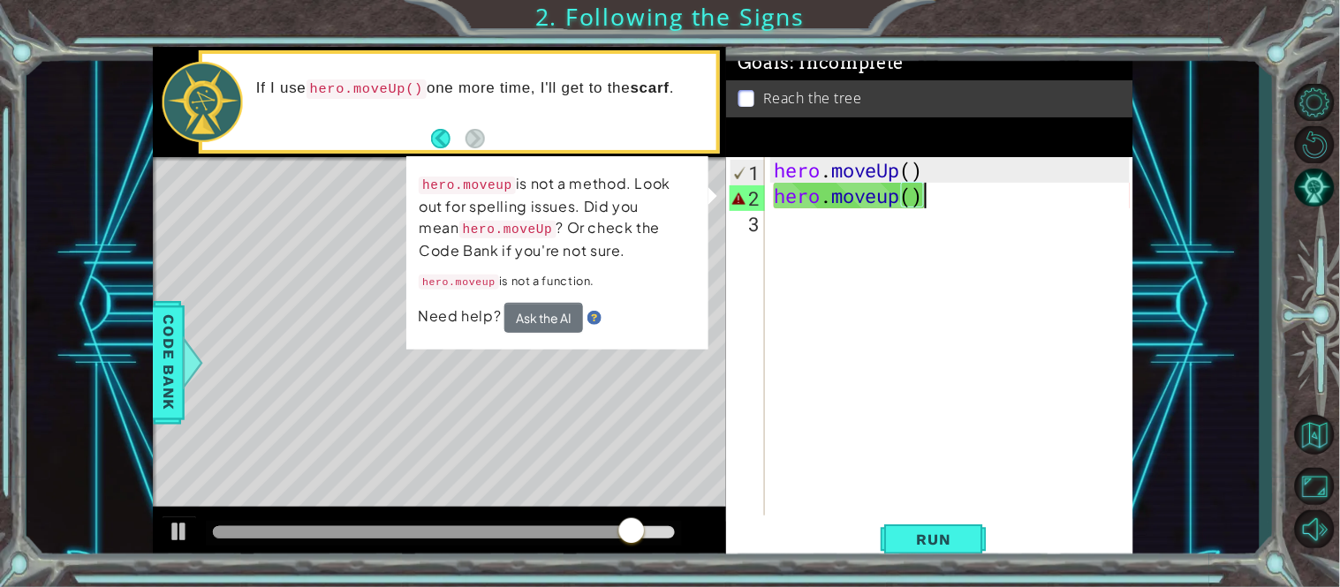
click at [823, 198] on div "hero . moveUp ( ) hero . moveup ( )" at bounding box center [954, 362] width 368 height 410
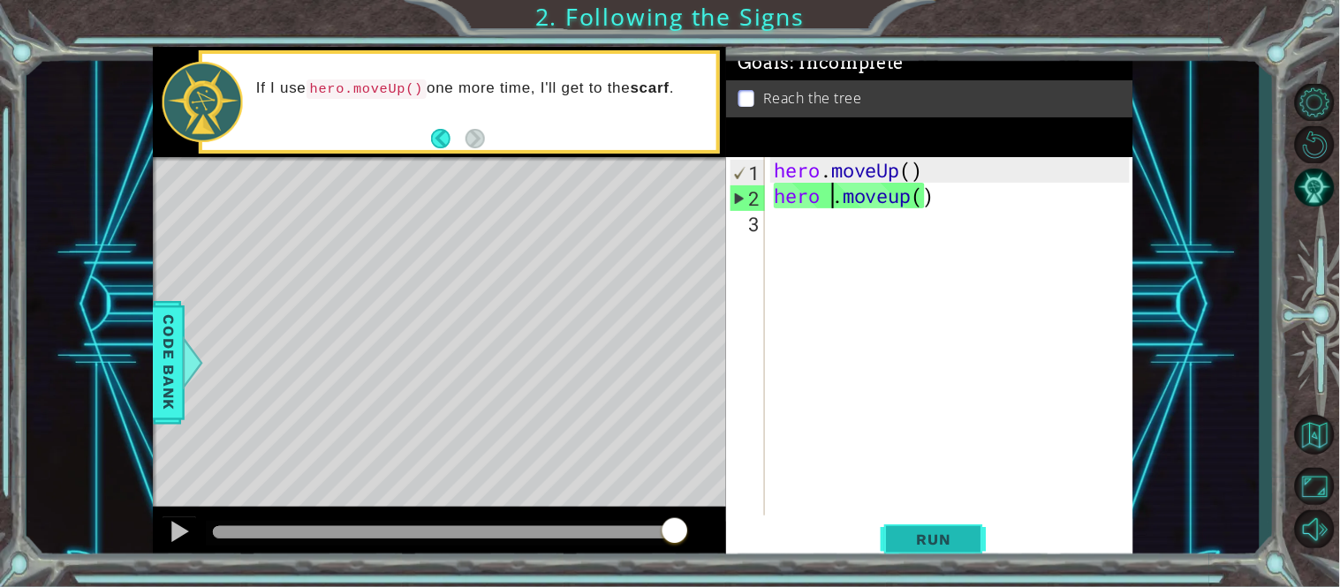
click at [929, 528] on span "Run" at bounding box center [934, 540] width 70 height 18
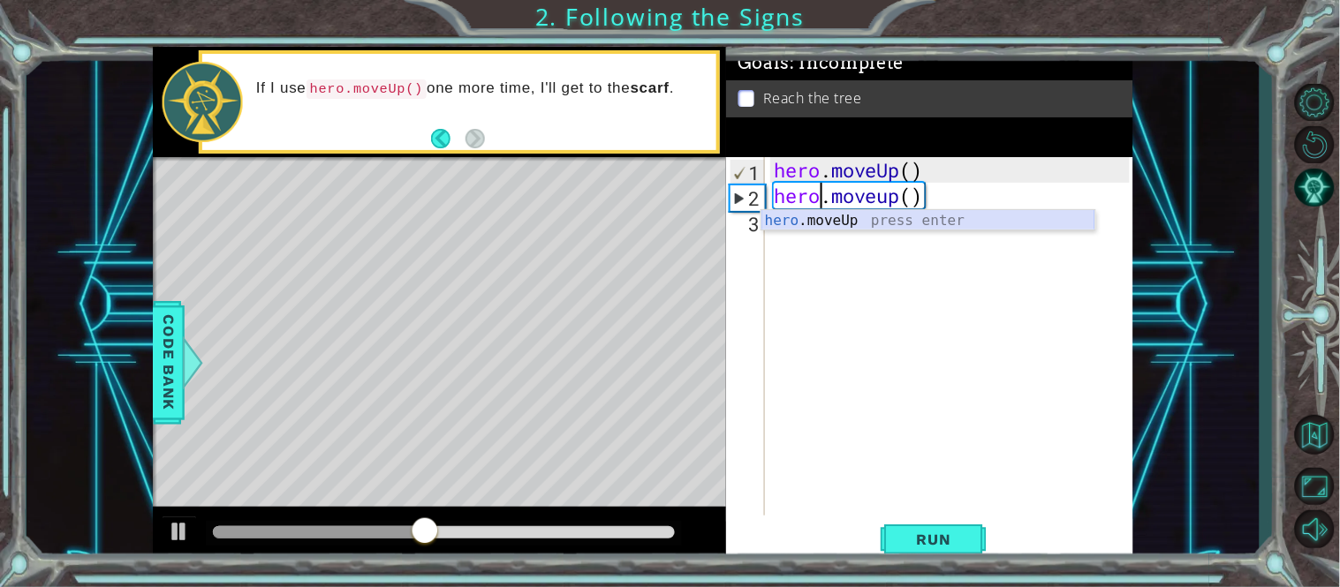
click at [950, 212] on div "hero .moveUp press enter" at bounding box center [928, 242] width 334 height 64
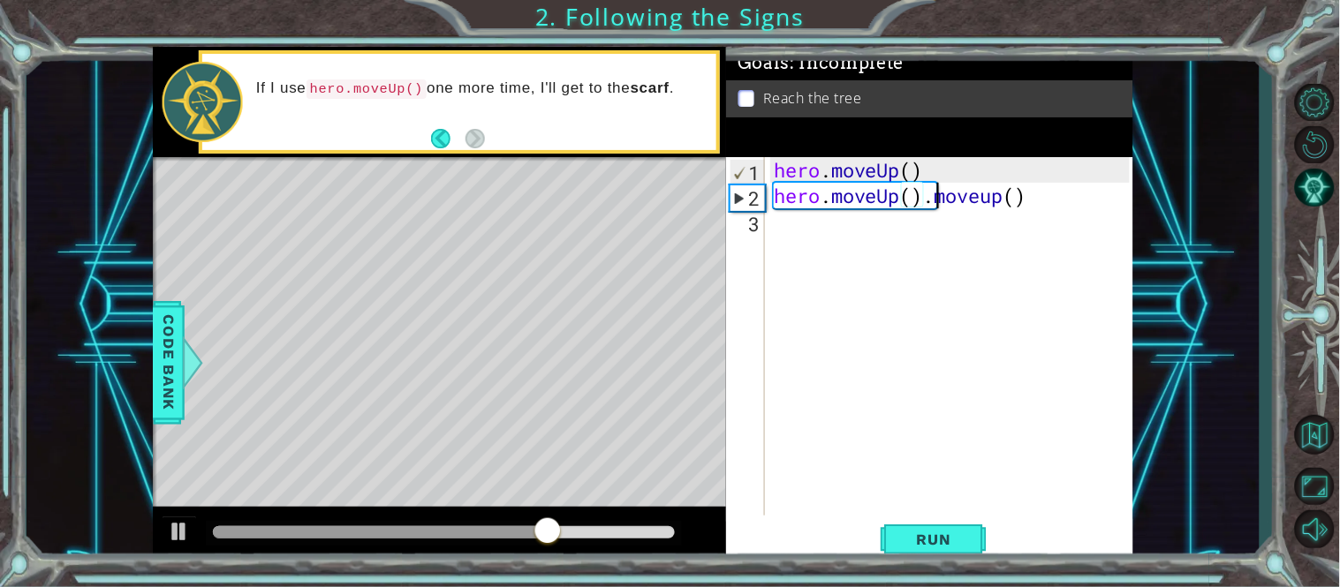
click at [940, 195] on div "hero . moveUp ( ) hero . moveUp ( ) . moveup ( )" at bounding box center [954, 362] width 368 height 410
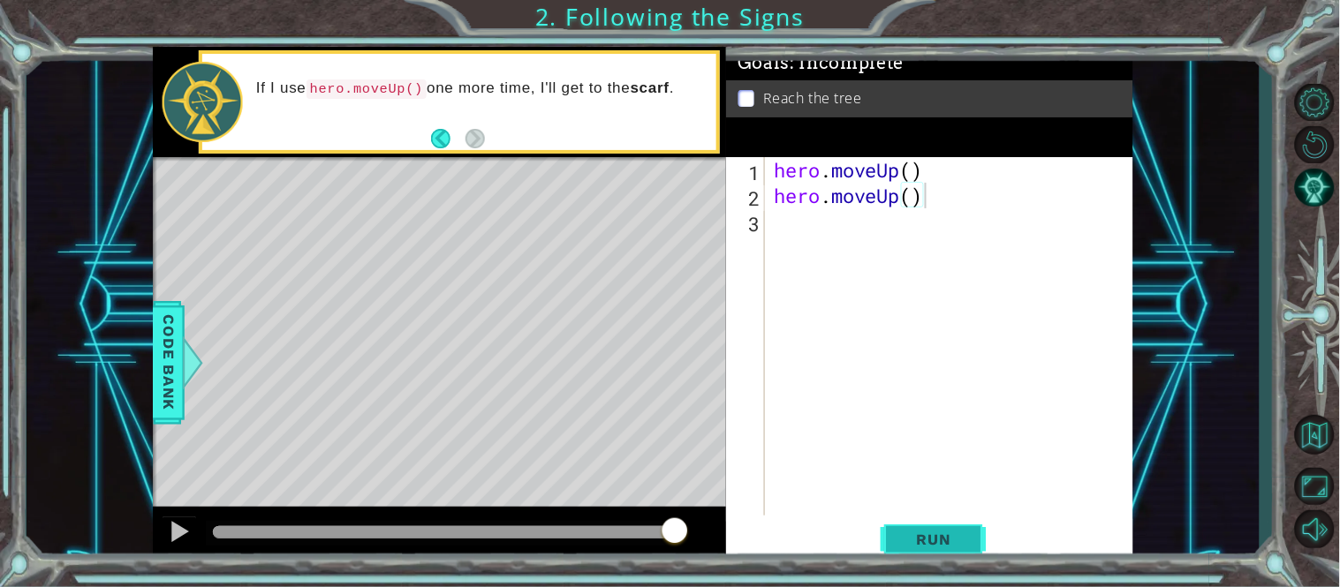
click at [905, 528] on span "Run" at bounding box center [934, 540] width 70 height 18
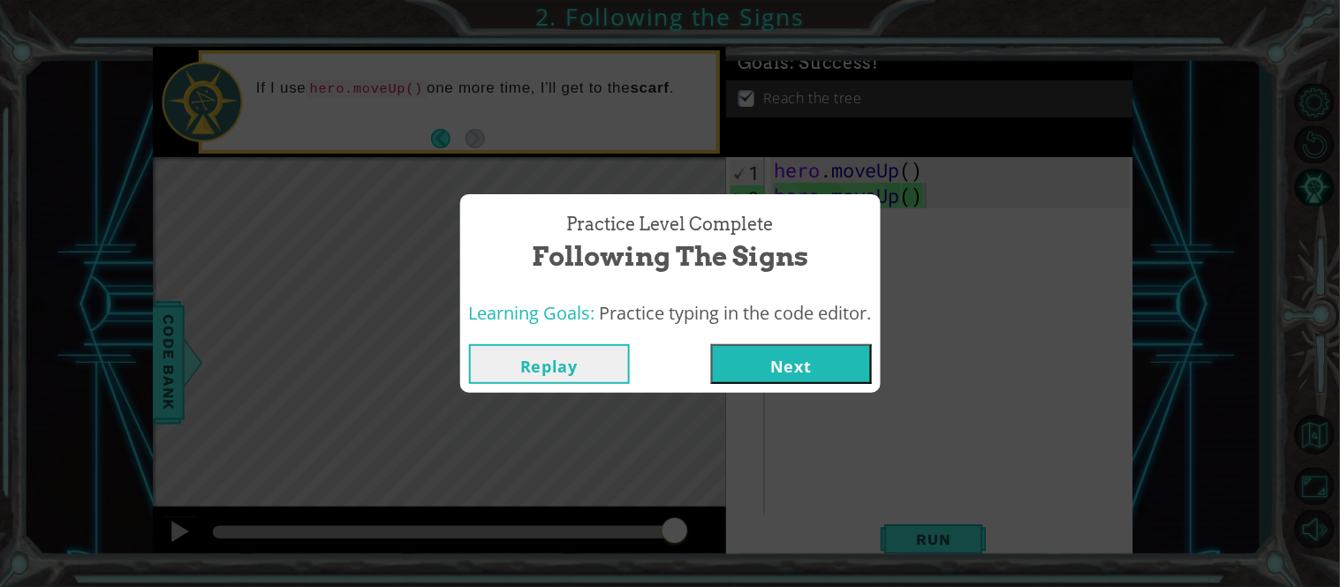
click at [576, 361] on button "Replay" at bounding box center [549, 365] width 161 height 40
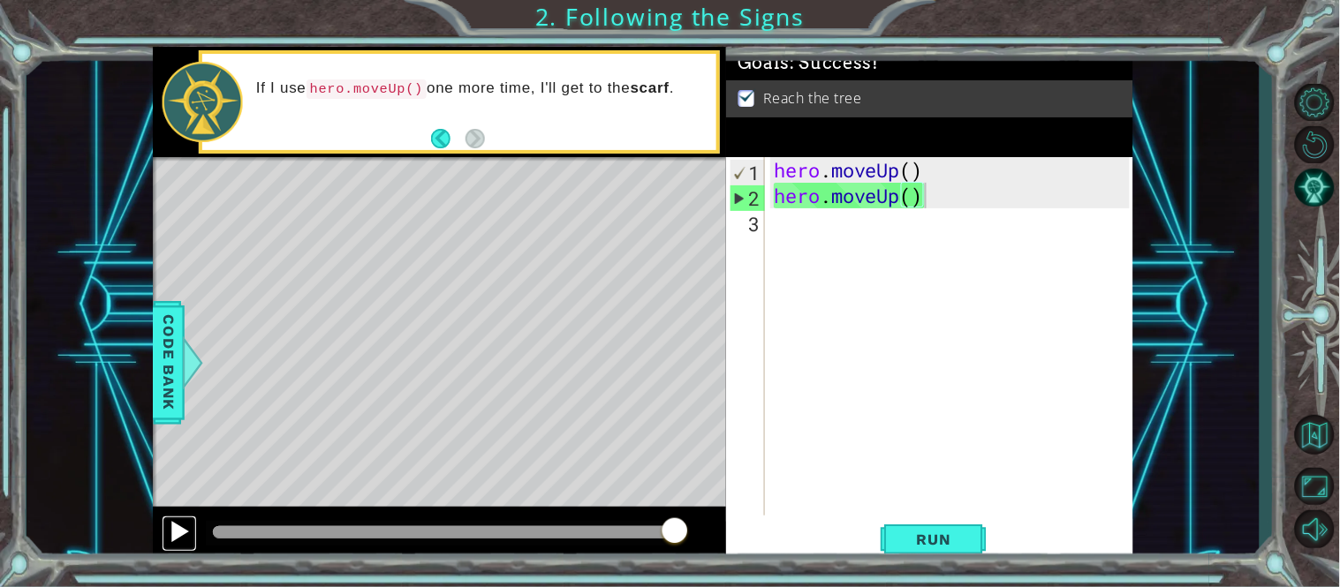
click at [173, 528] on div at bounding box center [179, 531] width 23 height 23
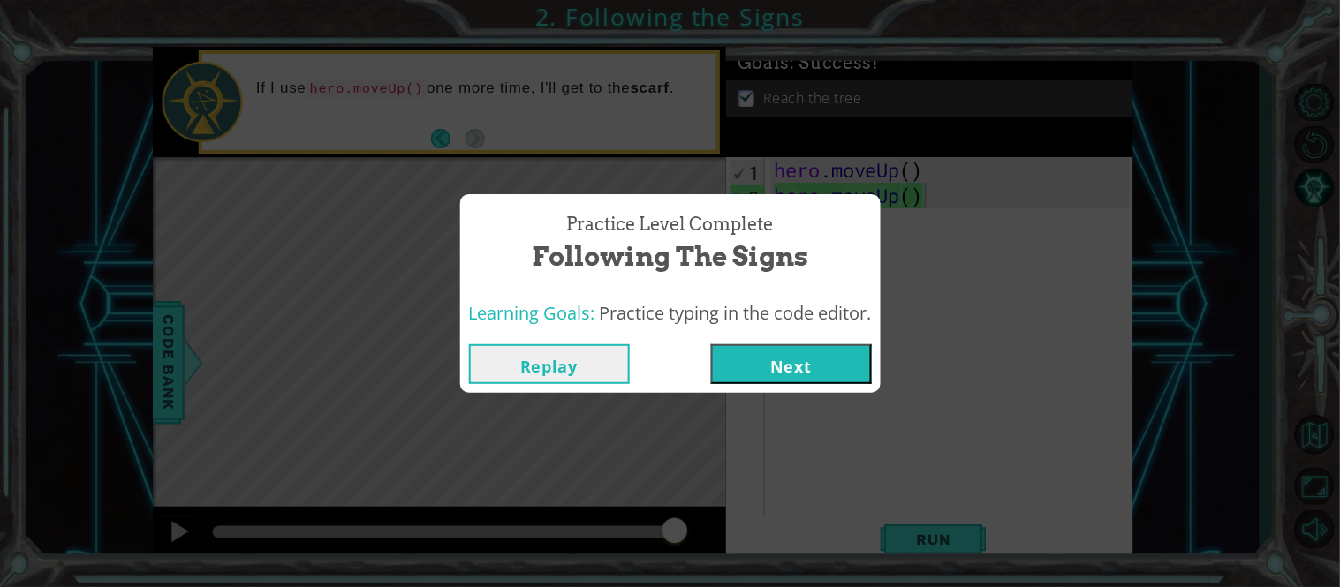
click at [568, 360] on button "Replay" at bounding box center [549, 365] width 161 height 40
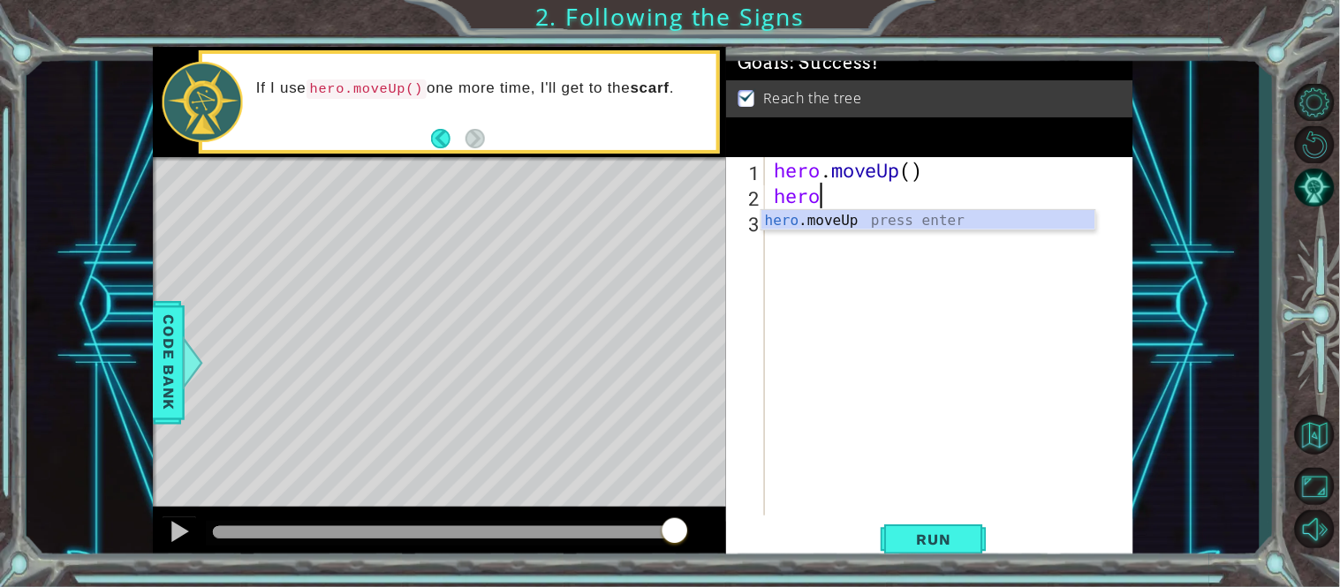
scroll to position [0, 1]
click at [182, 528] on div at bounding box center [179, 531] width 23 height 23
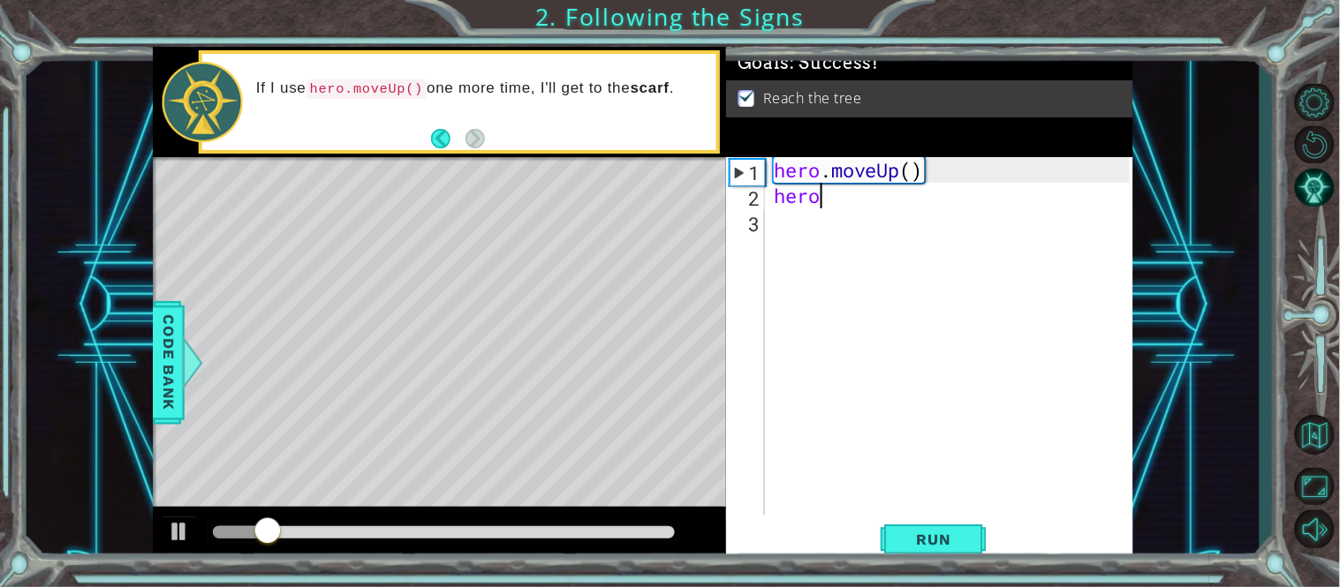
click at [222, 528] on div at bounding box center [240, 532] width 55 height 12
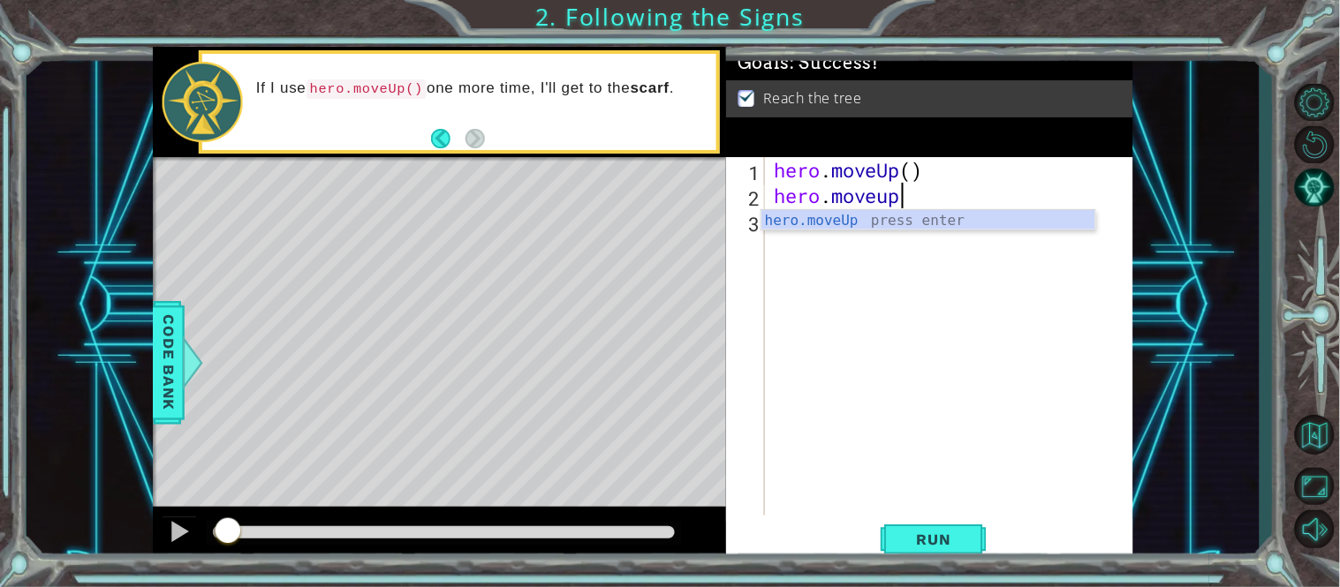
scroll to position [0, 4]
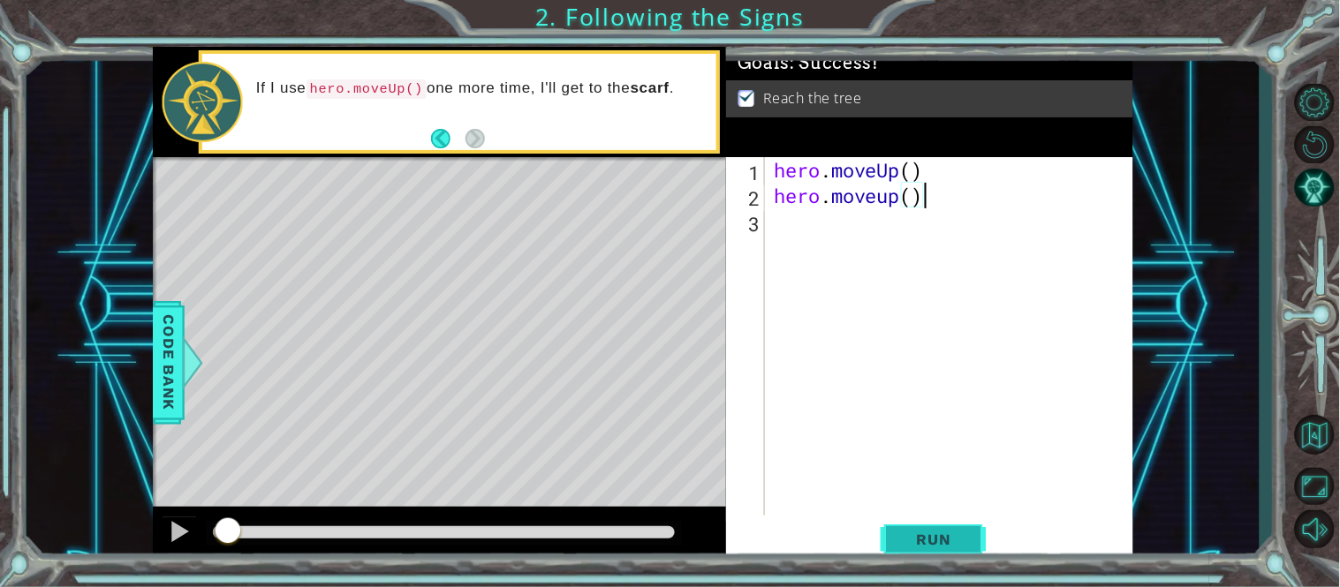
click at [946, 528] on span "Run" at bounding box center [934, 540] width 70 height 18
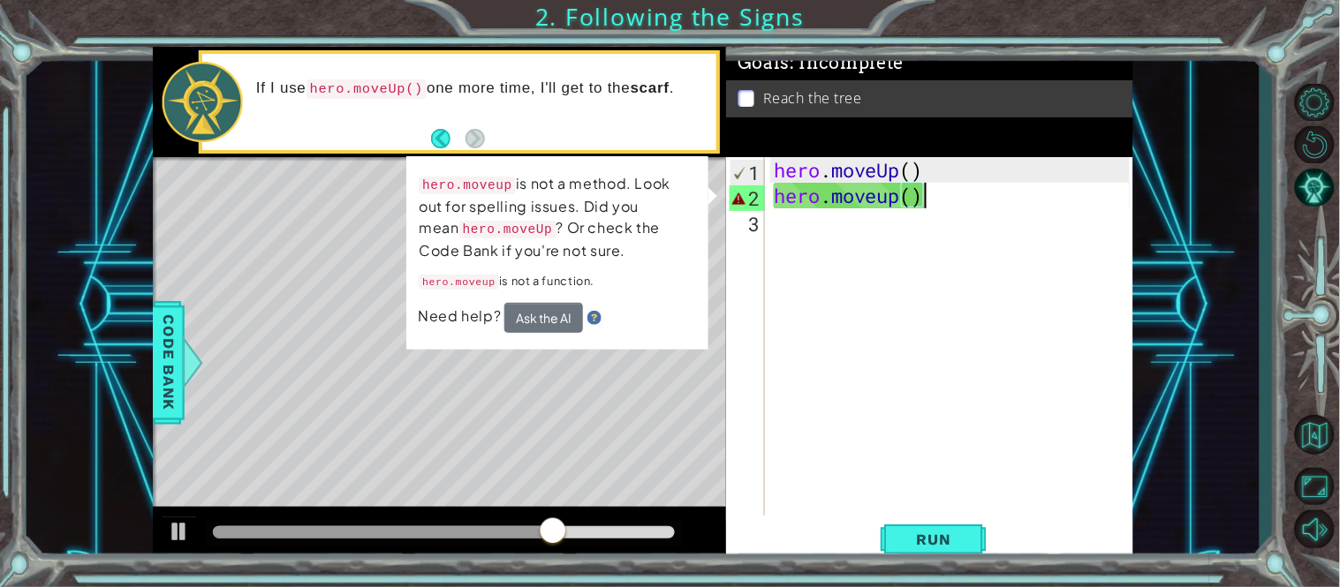
click at [893, 202] on div "hero . moveUp ( ) hero . moveup ( )" at bounding box center [954, 362] width 368 height 410
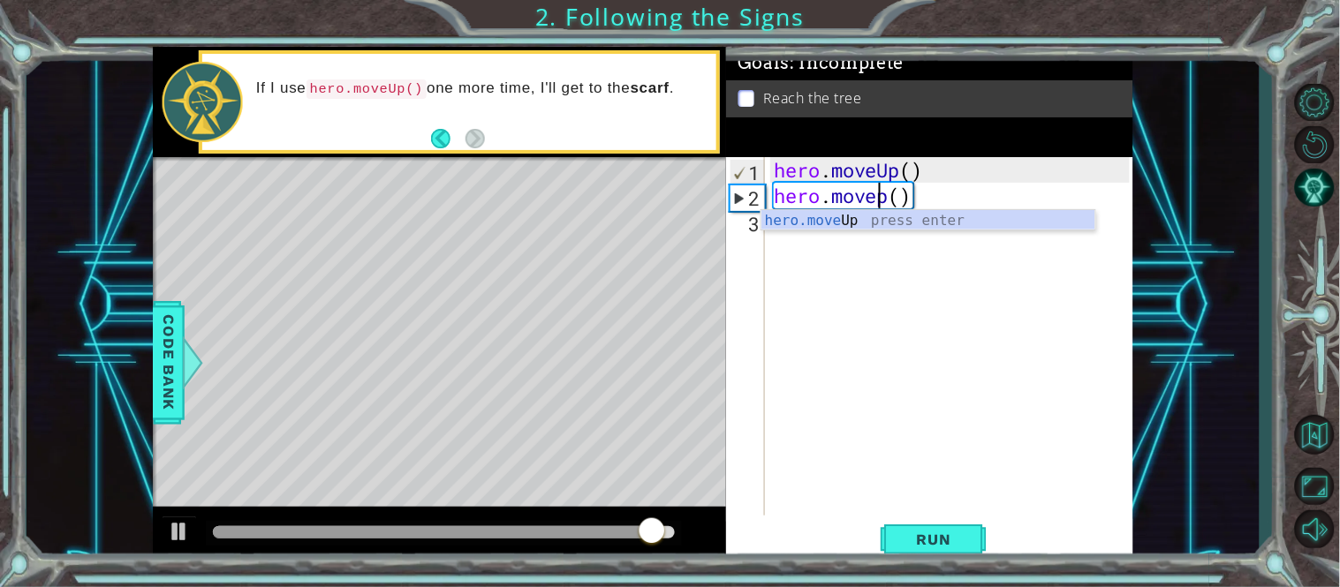
type textarea "hero.moveUp()"
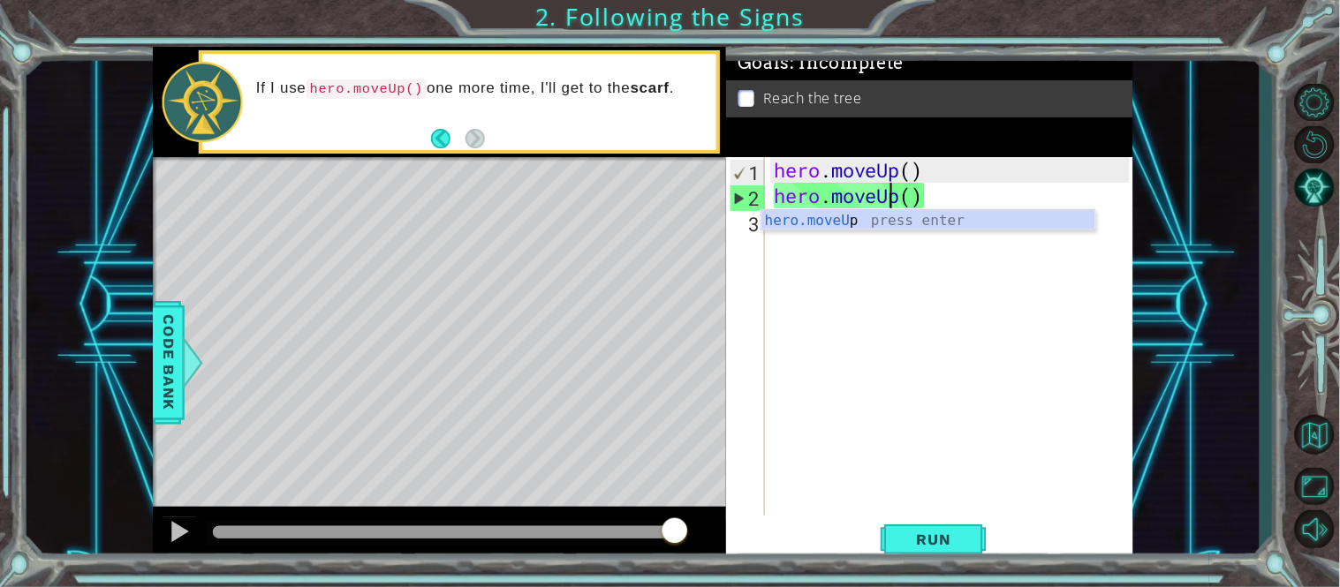
click at [1001, 438] on div "hero . moveUp ( ) hero . moveUp ( )" at bounding box center [954, 362] width 368 height 410
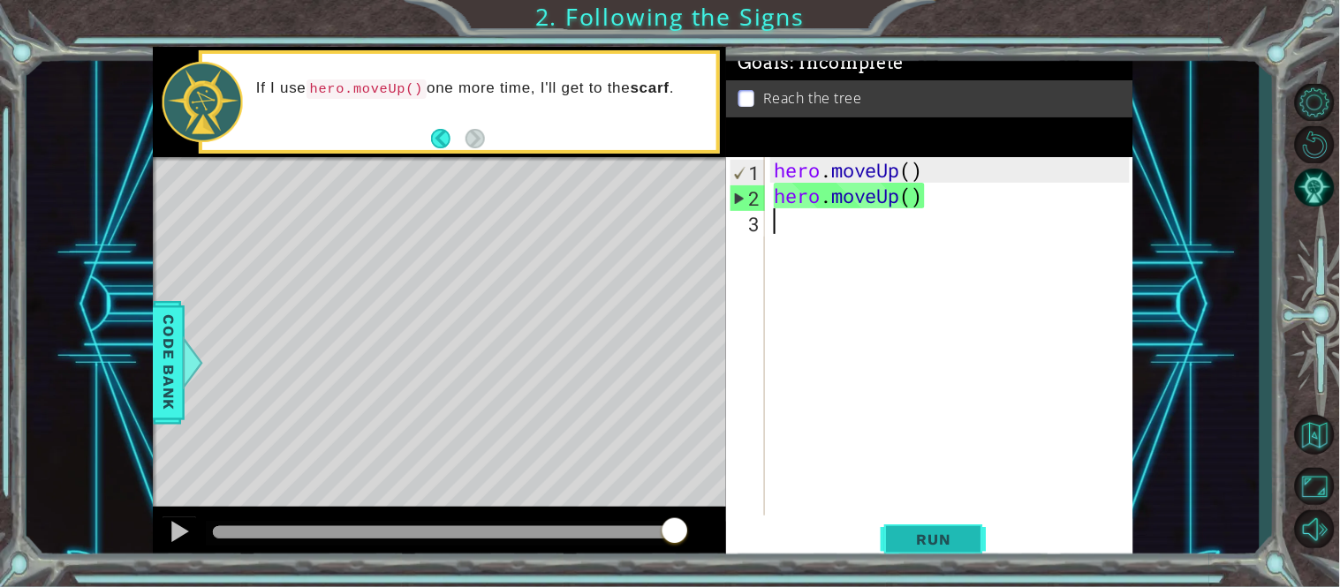
click at [956, 528] on span "Run" at bounding box center [934, 540] width 70 height 18
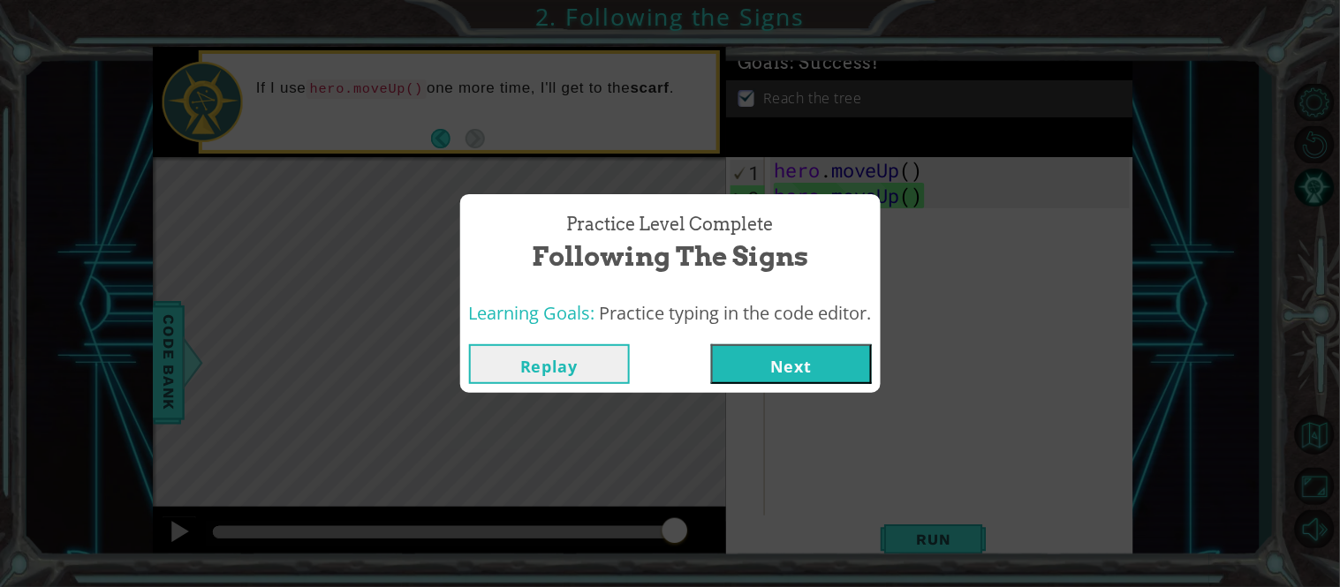
click at [832, 355] on button "Next" at bounding box center [791, 365] width 161 height 40
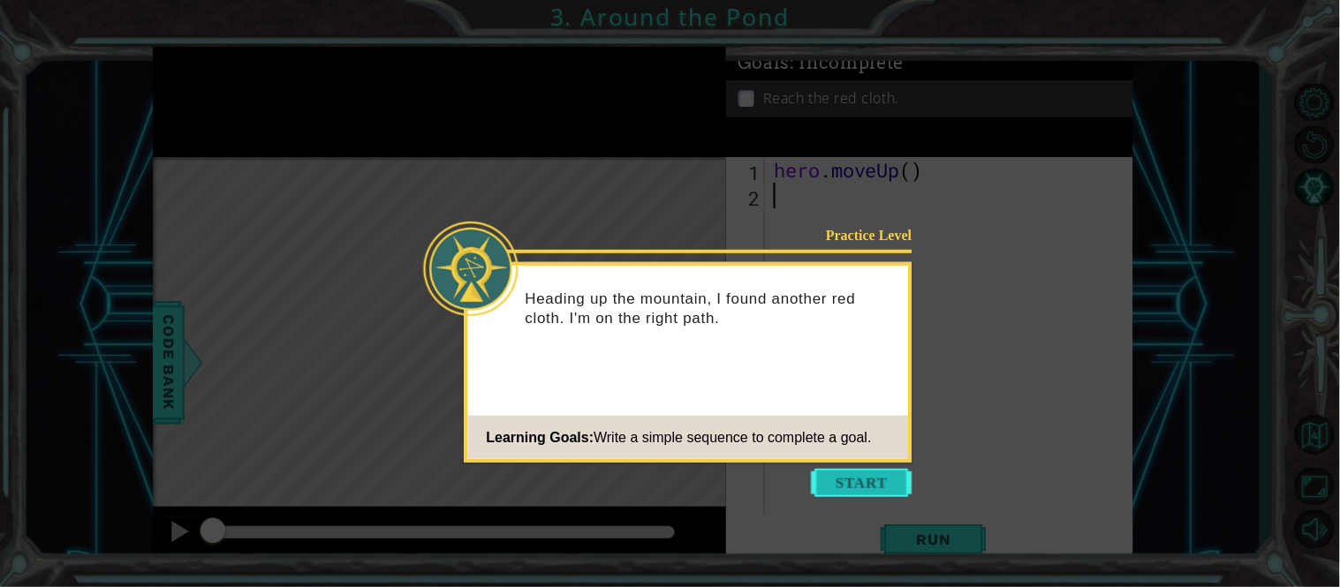
click at [870, 475] on button "Start" at bounding box center [862, 483] width 101 height 28
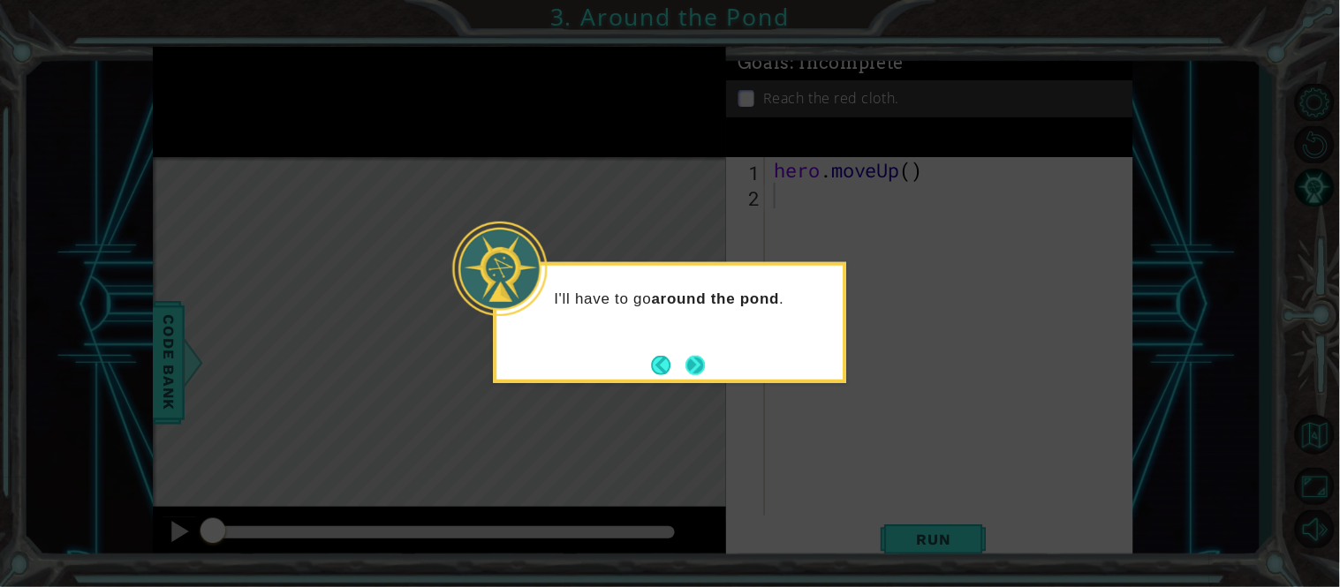
click at [701, 362] on button "Next" at bounding box center [694, 365] width 19 height 19
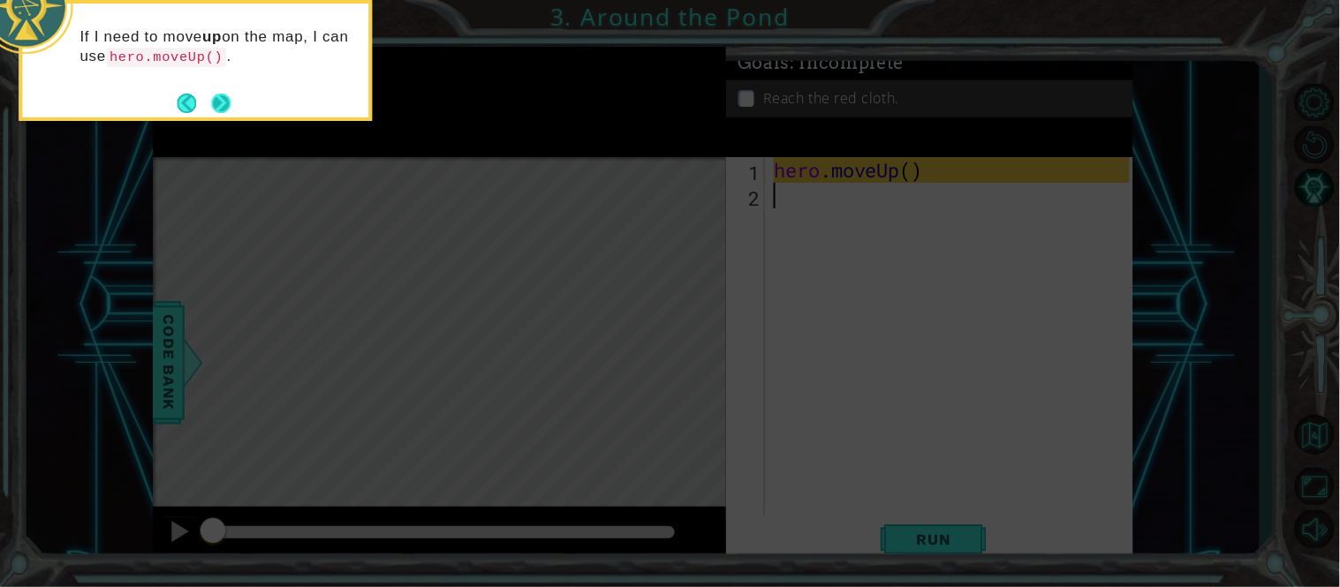
click at [221, 108] on button "Next" at bounding box center [220, 103] width 19 height 19
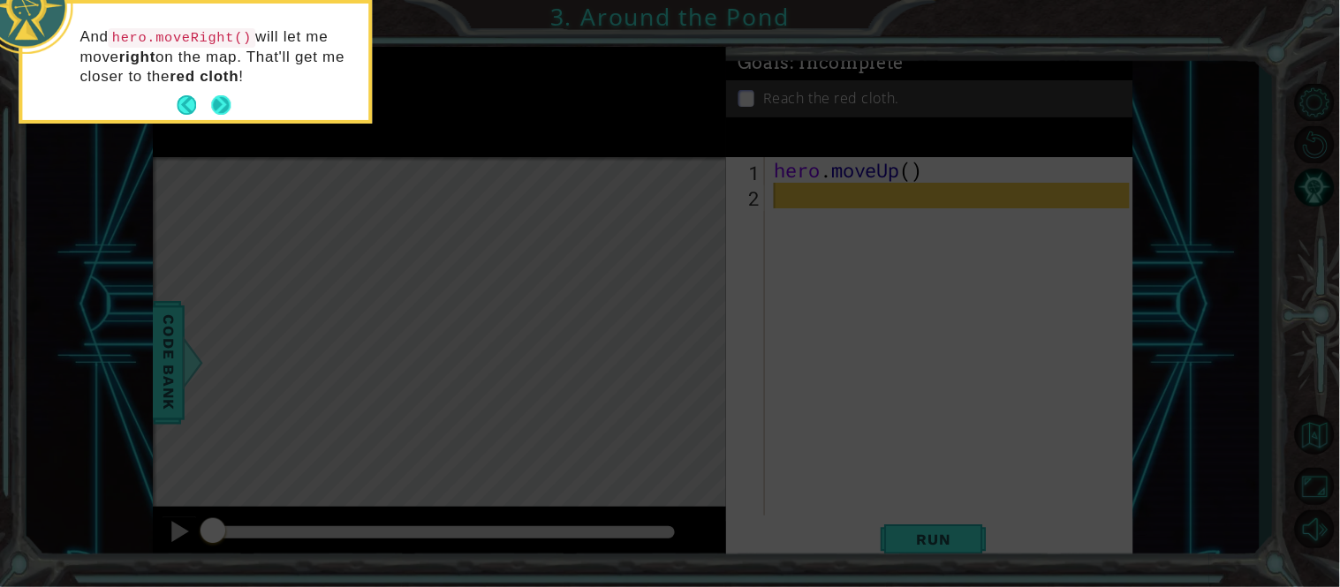
click at [221, 109] on button "Next" at bounding box center [220, 104] width 19 height 19
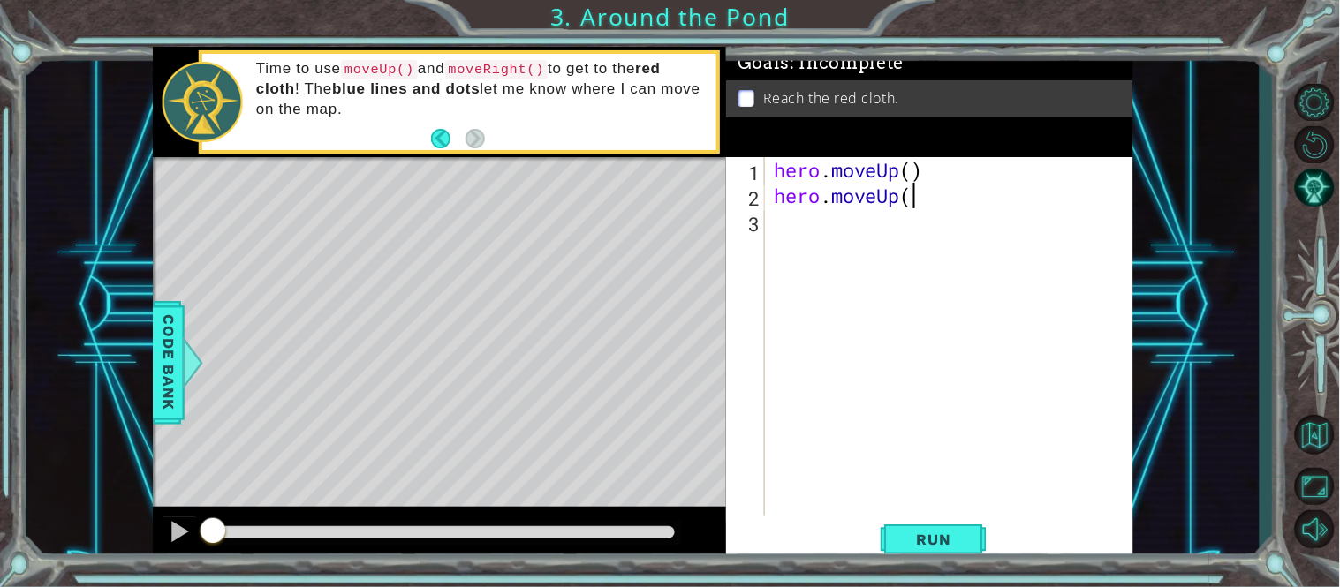
scroll to position [0, 4]
type textarea "hero.moveUp()"
click at [912, 528] on span "Run" at bounding box center [934, 540] width 70 height 18
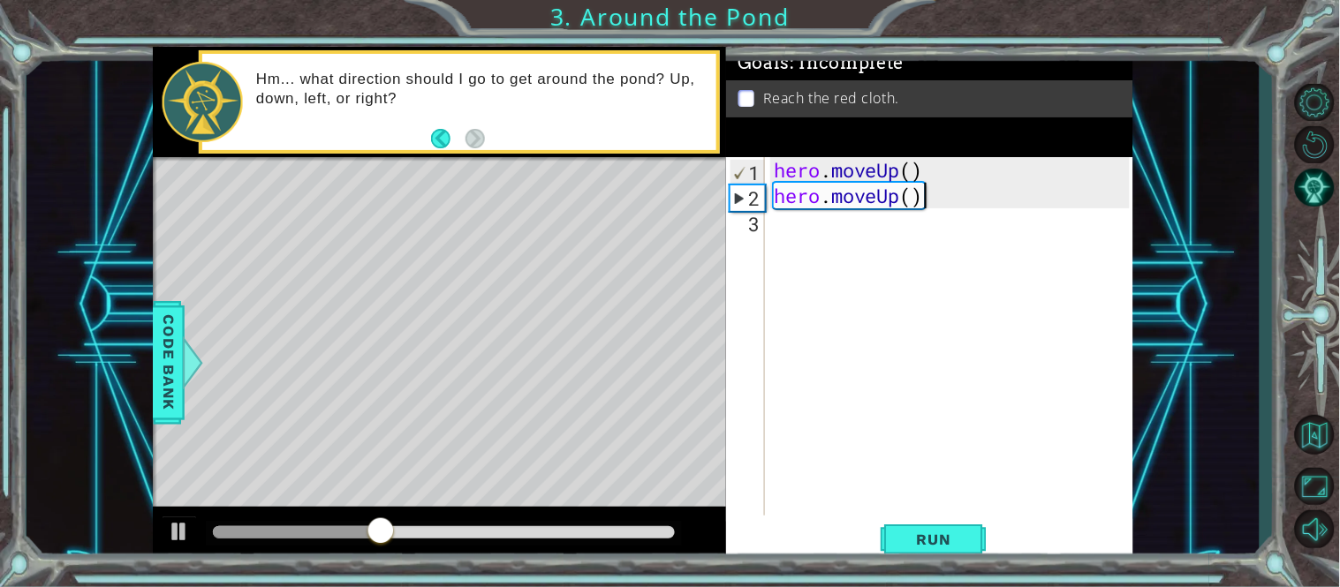
click at [797, 228] on div "hero . moveUp ( ) hero . moveUp ( )" at bounding box center [954, 362] width 368 height 410
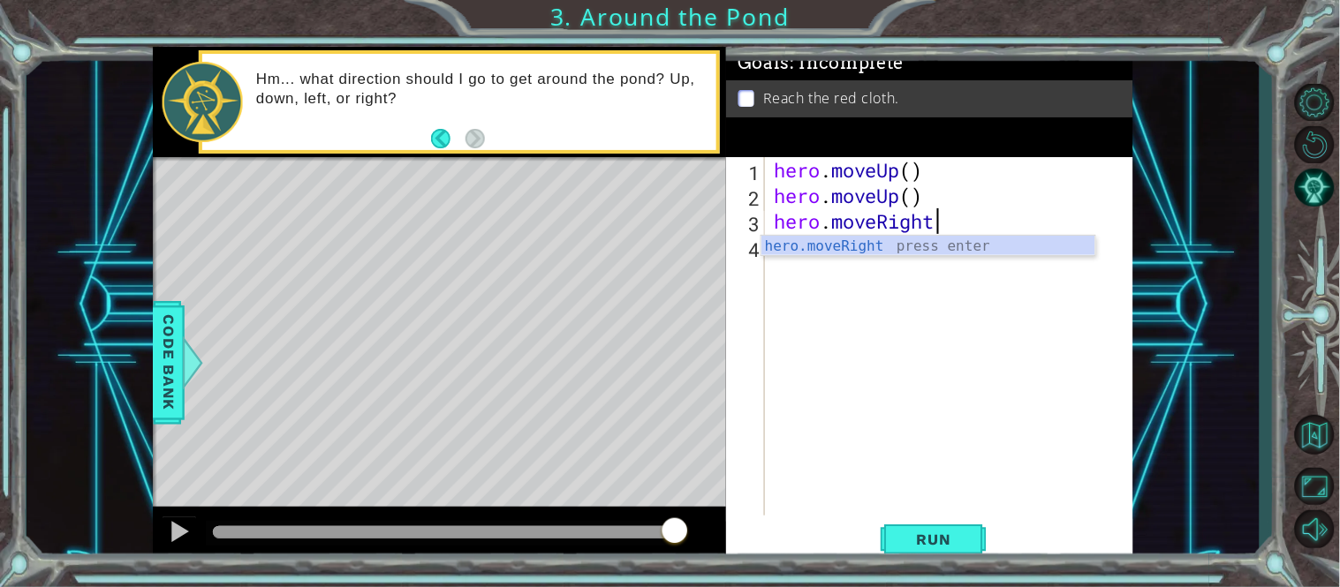
scroll to position [0, 6]
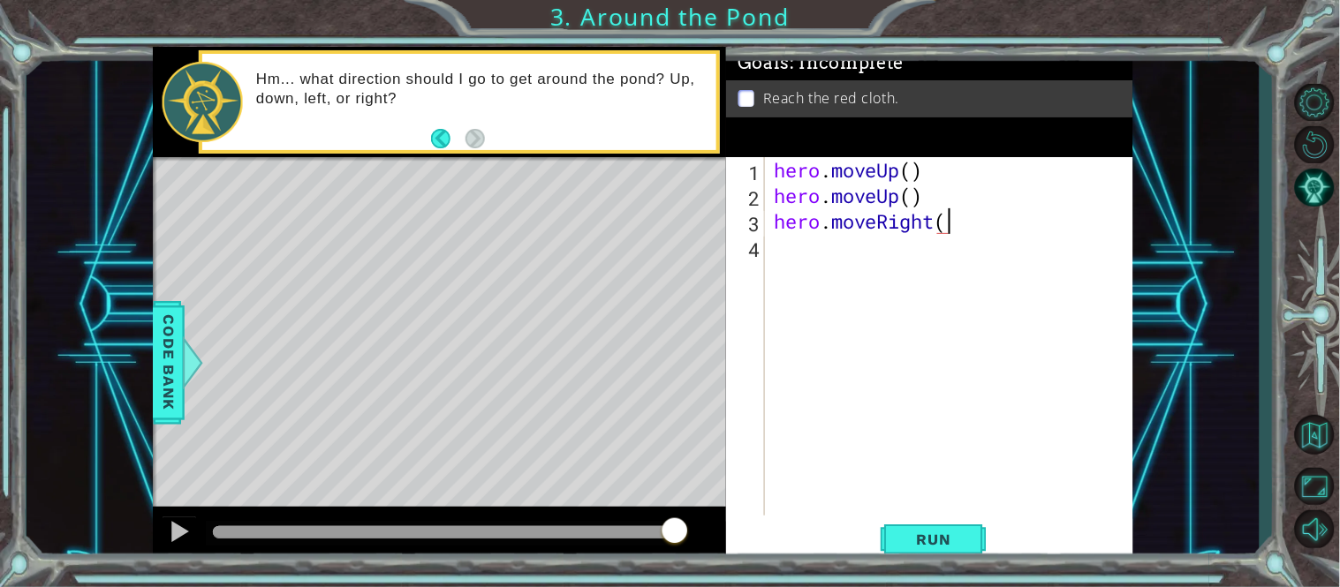
type textarea "hero.moveRight()"
click at [948, 528] on span "Run" at bounding box center [934, 540] width 70 height 18
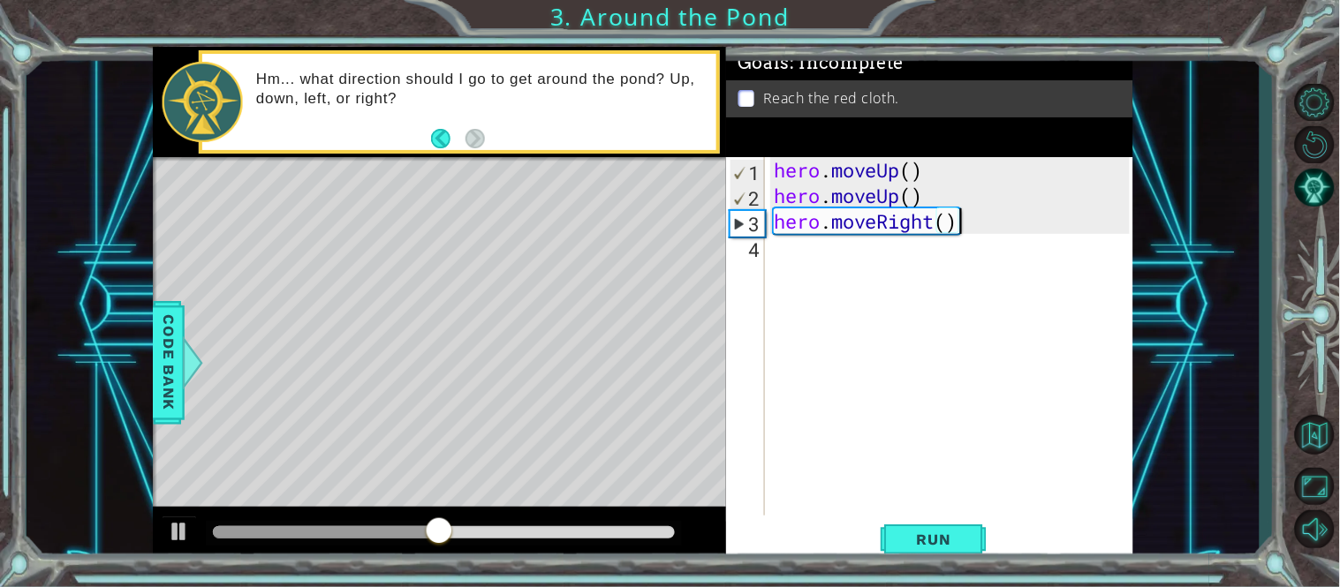
click at [786, 256] on div "hero . moveUp ( ) hero . moveUp ( ) hero . moveRight ( )" at bounding box center [954, 362] width 368 height 410
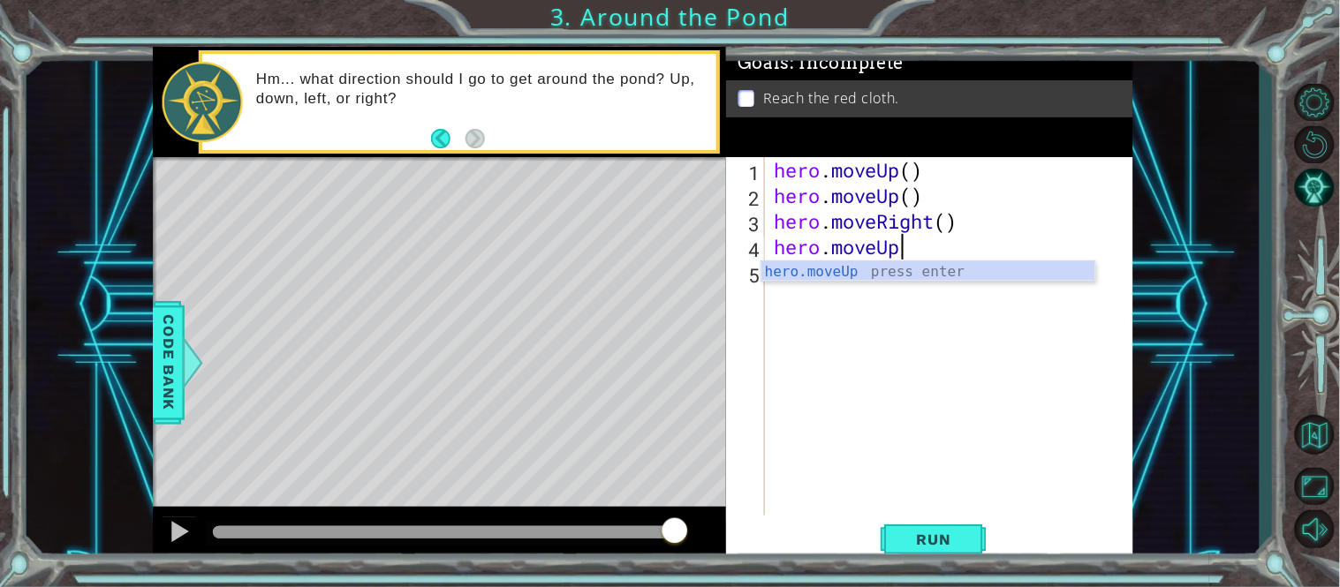
scroll to position [0, 4]
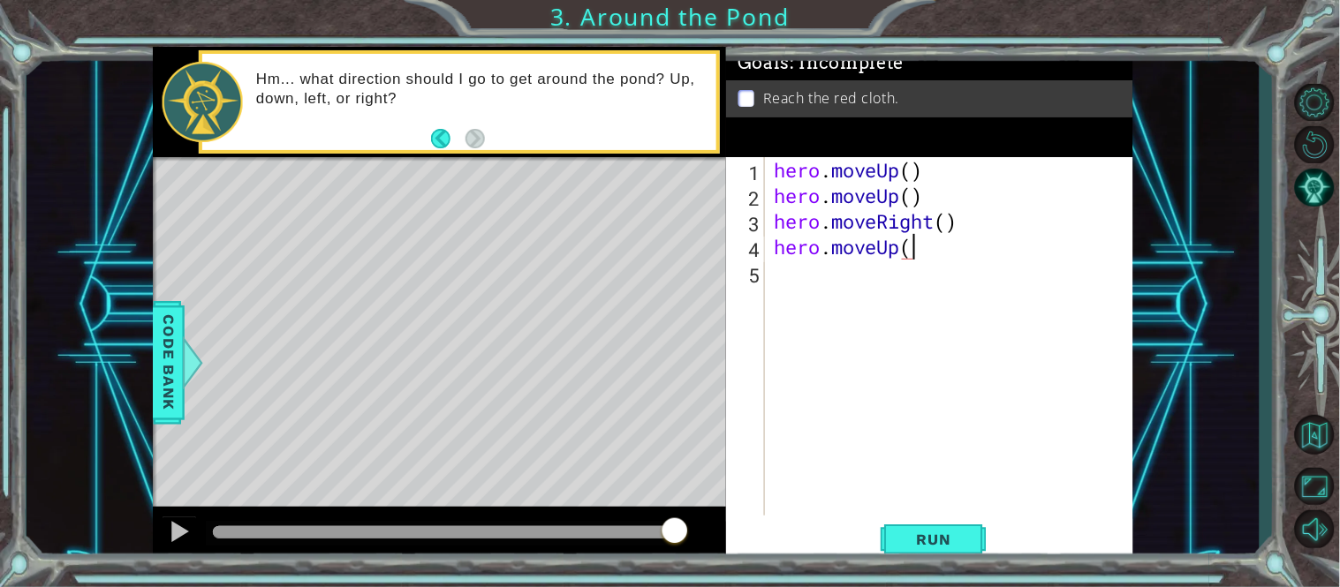
type textarea "hero.moveUp()"
click at [960, 528] on span "Run" at bounding box center [934, 540] width 70 height 18
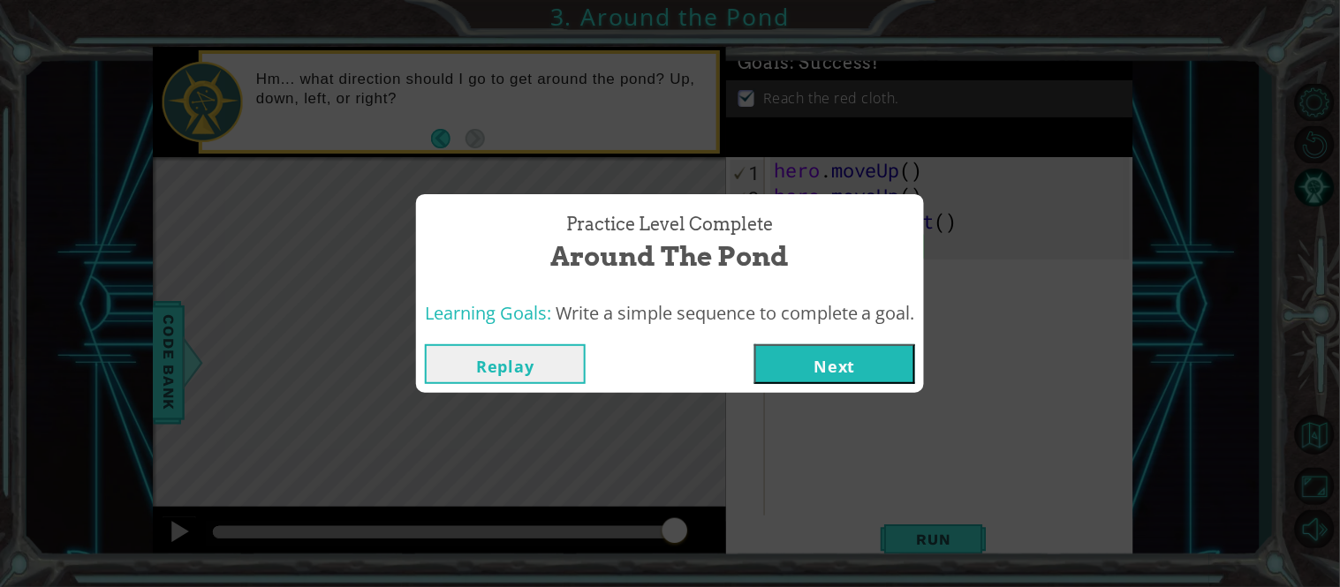
click at [844, 373] on button "Next" at bounding box center [834, 365] width 161 height 40
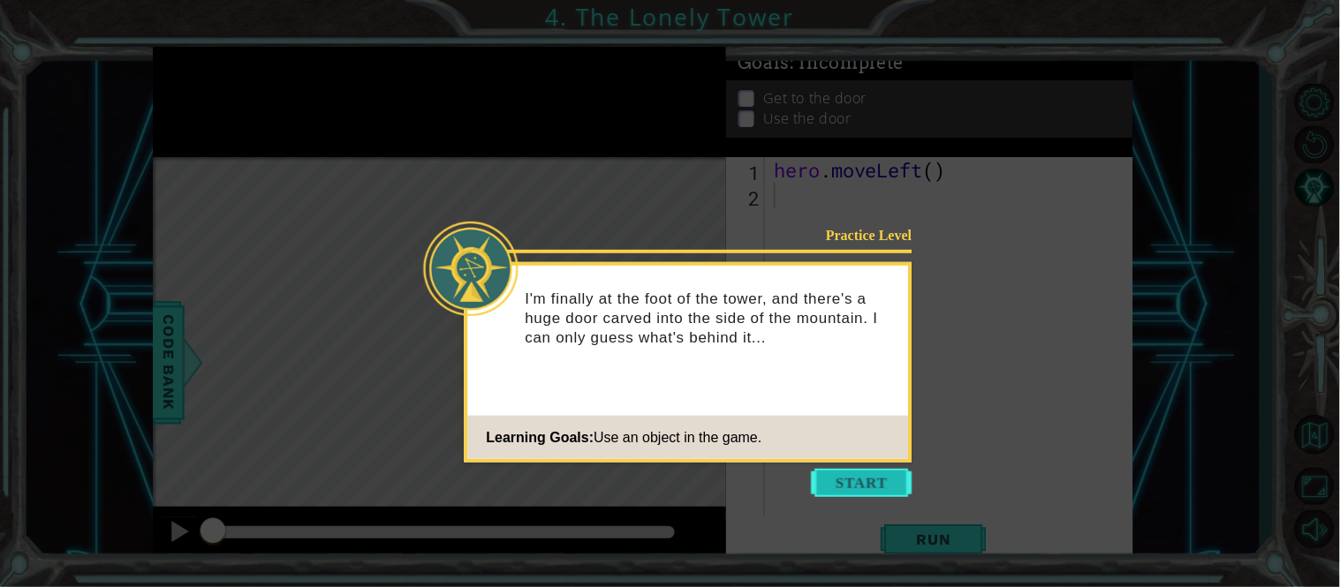
click at [858, 476] on button "Start" at bounding box center [862, 483] width 101 height 28
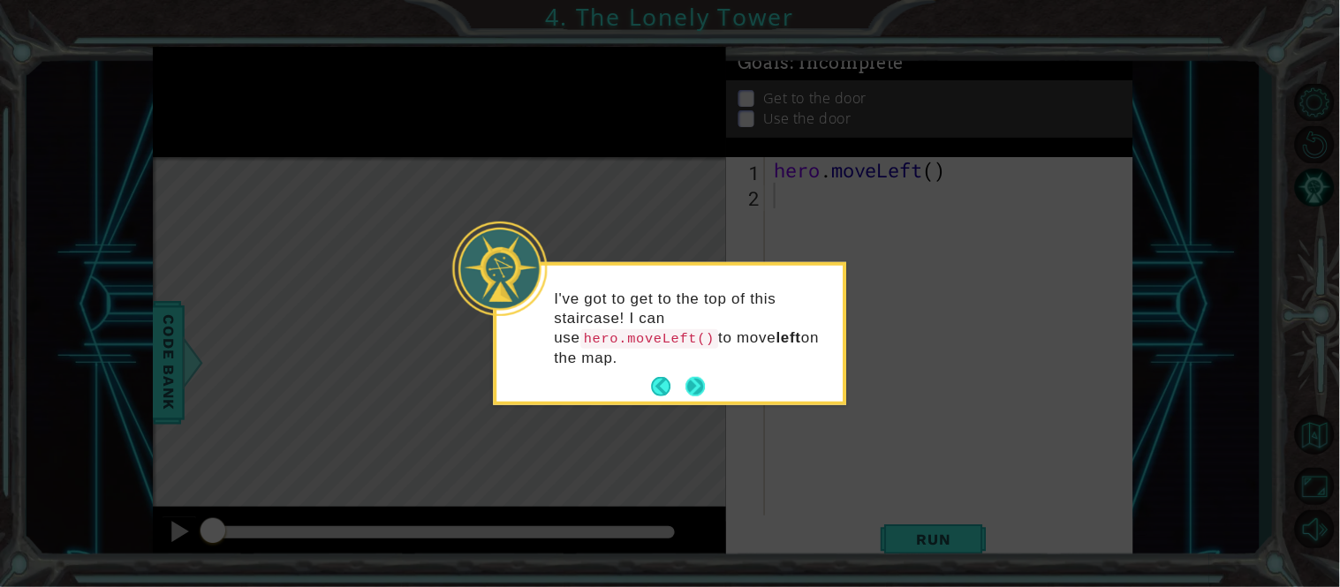
click at [690, 383] on button "Next" at bounding box center [695, 386] width 19 height 19
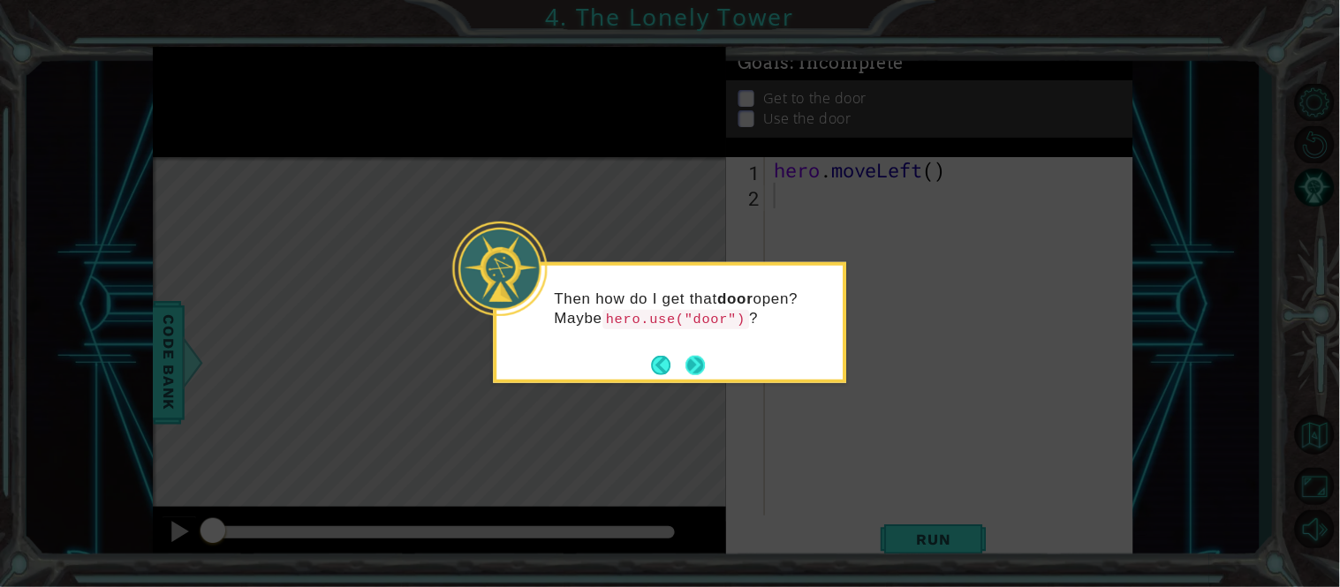
click at [690, 363] on button "Next" at bounding box center [695, 365] width 19 height 19
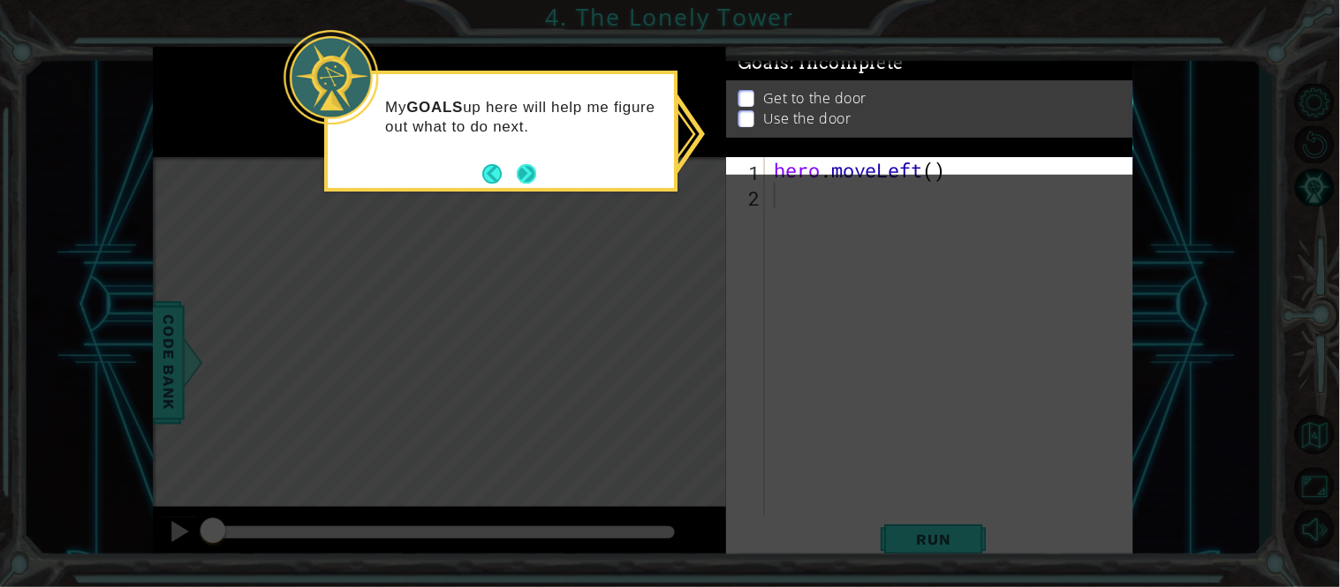
click at [535, 168] on button "Next" at bounding box center [526, 173] width 19 height 19
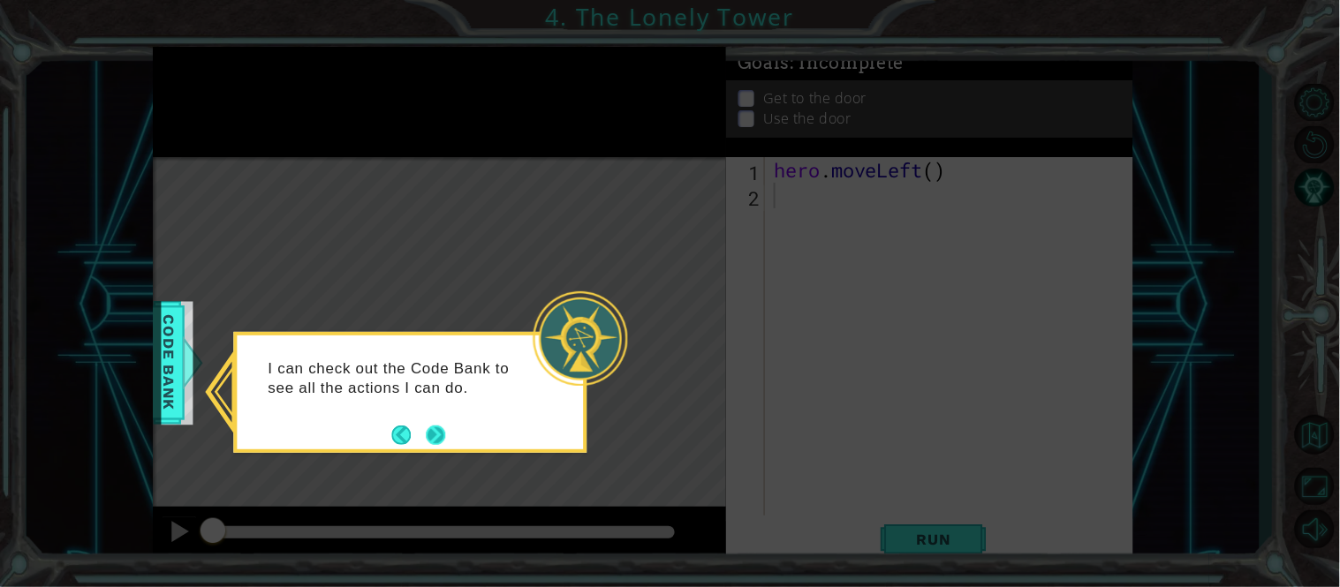
click at [429, 432] on button "Next" at bounding box center [435, 435] width 19 height 19
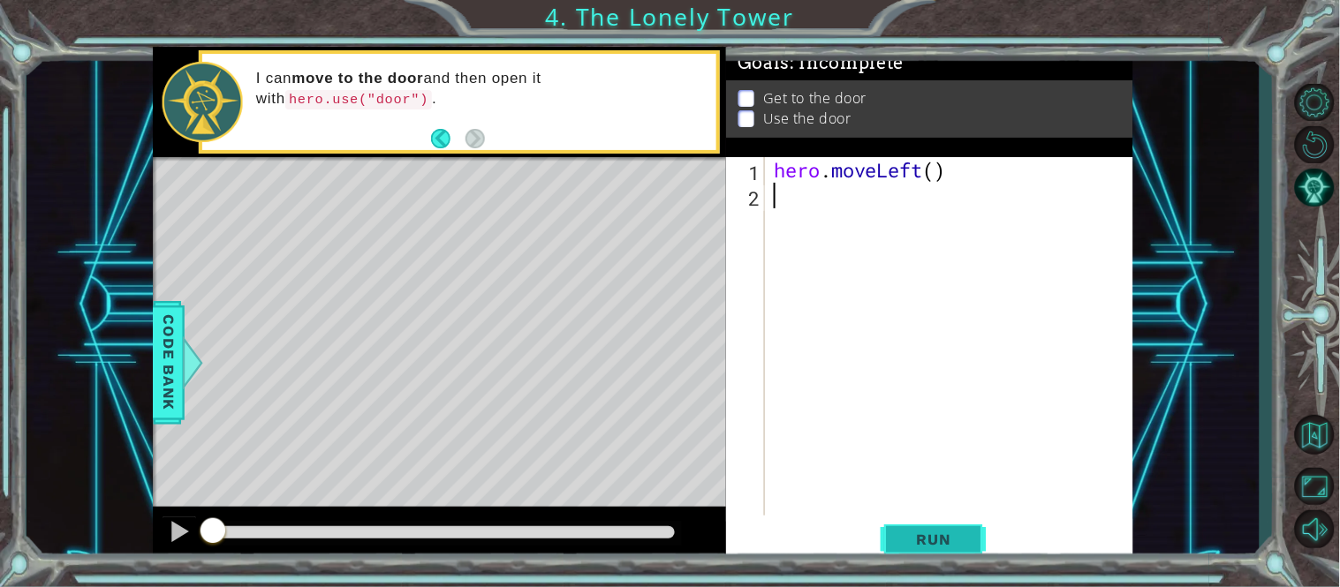
click at [933, 528] on span "Run" at bounding box center [934, 540] width 70 height 18
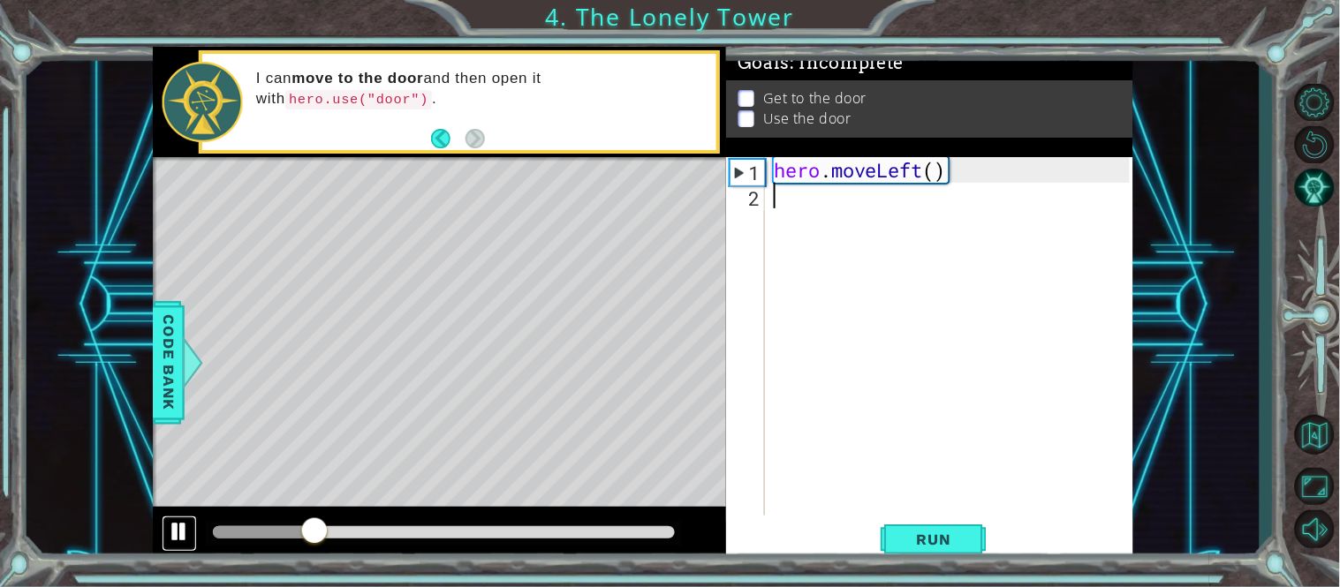
click at [168, 528] on div at bounding box center [179, 531] width 23 height 23
drag, startPoint x: 228, startPoint y: 535, endPoint x: 207, endPoint y: 539, distance: 21.5
click at [213, 528] on div at bounding box center [214, 532] width 3 height 12
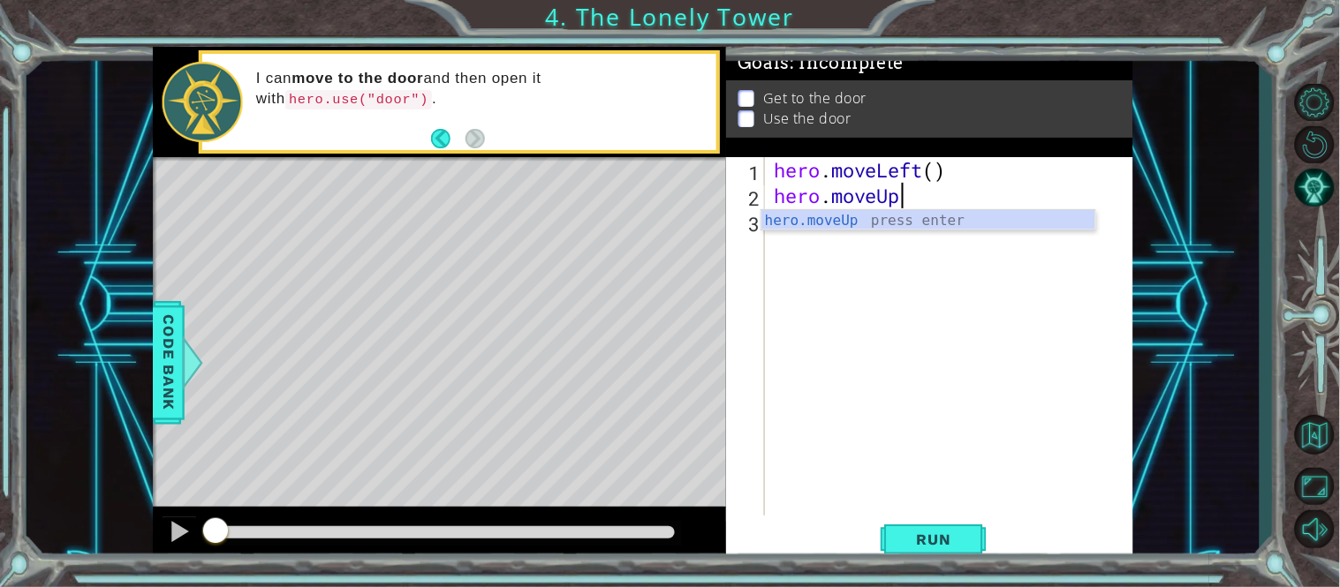
scroll to position [0, 4]
type textarea "hero.moveUp()"
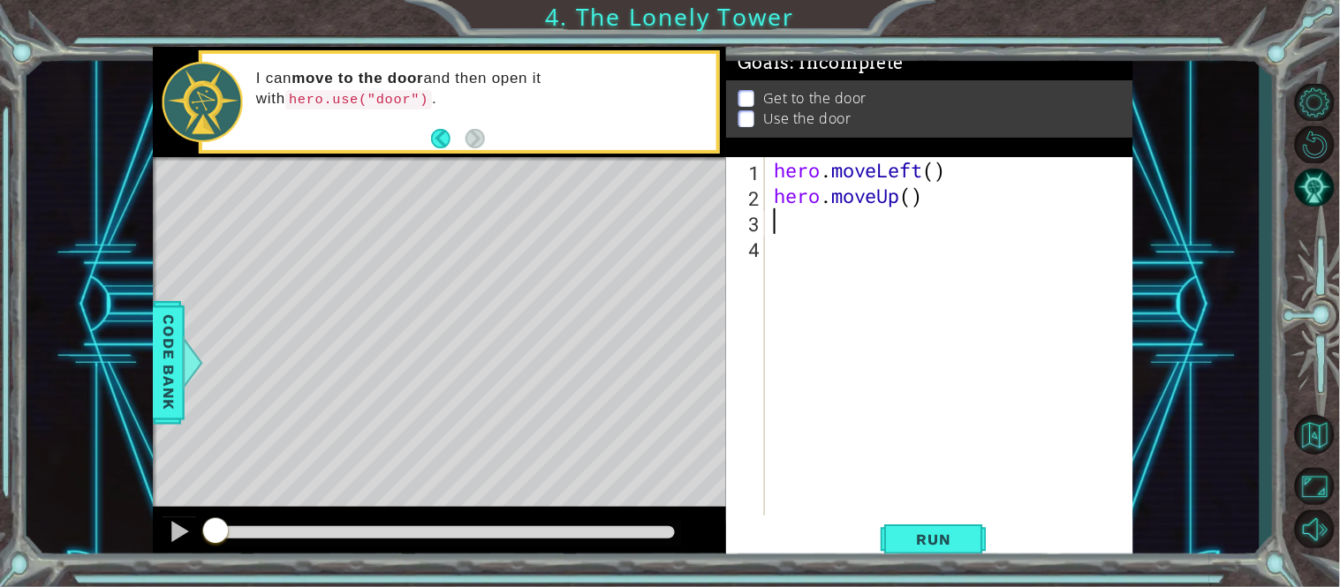
scroll to position [0, 0]
click at [905, 528] on button "Run" at bounding box center [934, 539] width 106 height 41
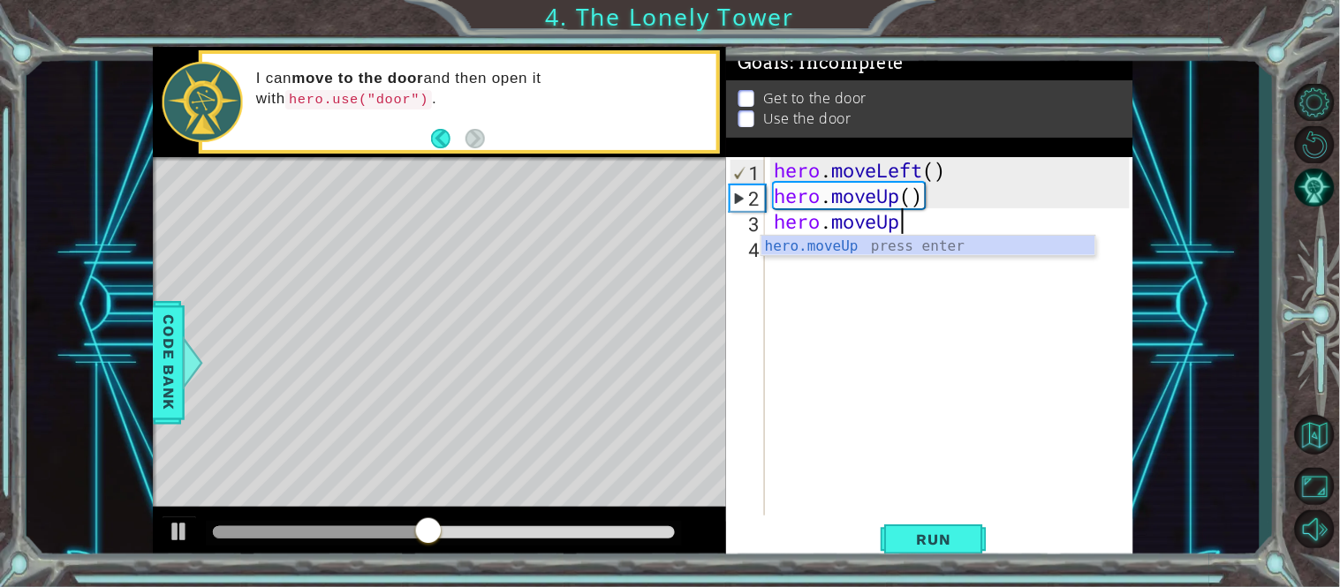
scroll to position [0, 4]
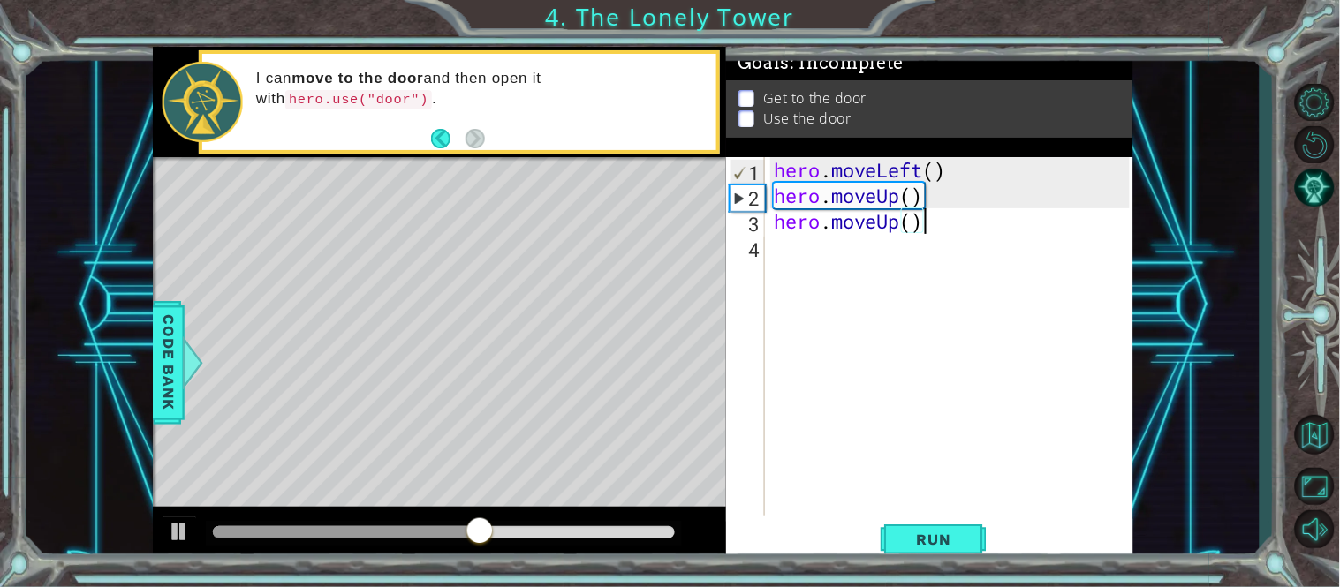
type textarea "hero.moveUp()"
click at [1206, 154] on div "1 ההההההההההההההההההההההההההההההההההההההההההההההההההההההההההההההההההההההההההההה…" at bounding box center [643, 305] width 1233 height 517
